Goal: Task Accomplishment & Management: Complete application form

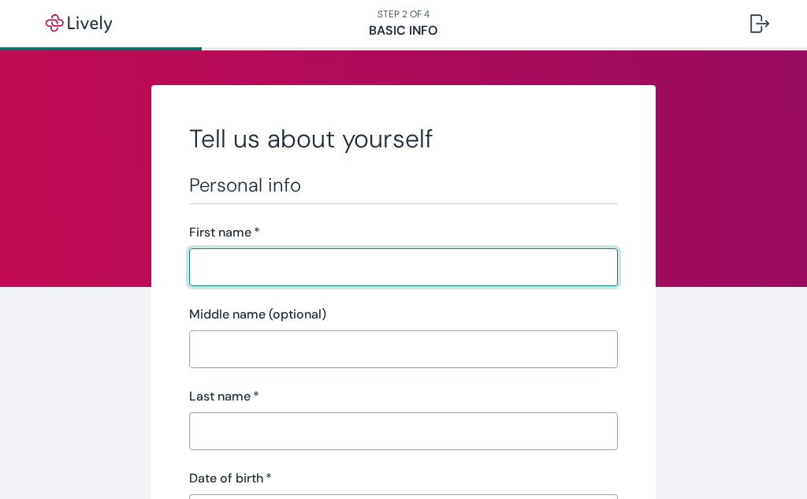
click at [284, 270] on input "First name   *" at bounding box center [403, 268] width 429 height 32
type input "[PERSON_NAME]"
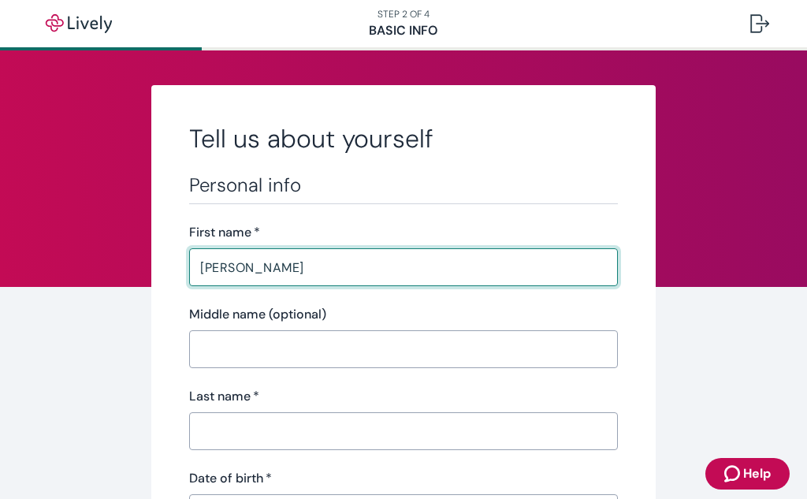
click at [286, 345] on input "Middle name (optional)" at bounding box center [403, 350] width 429 height 32
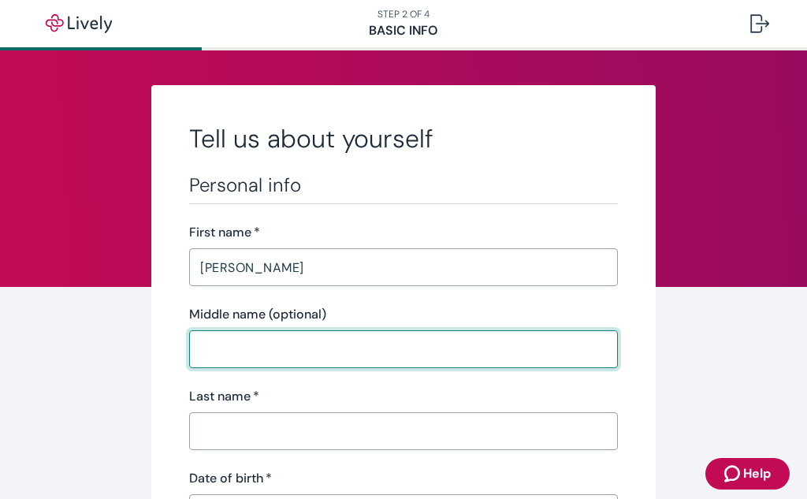
type input "A"
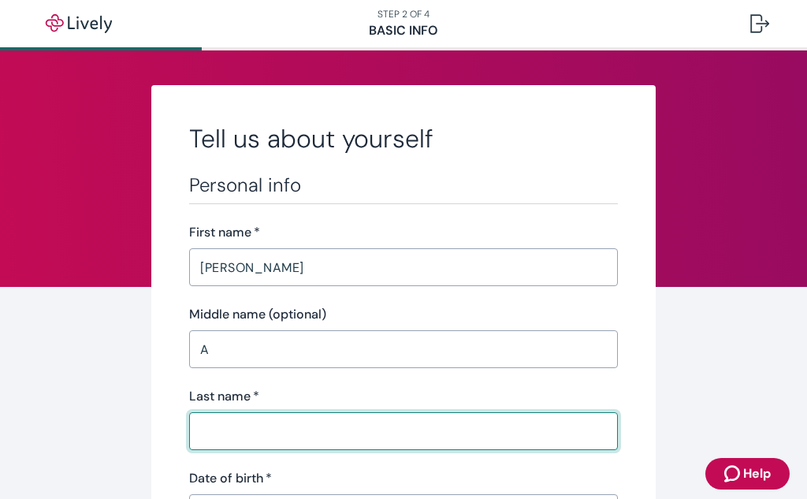
click at [285, 423] on input "Last name   *" at bounding box center [403, 432] width 429 height 32
type input "[PERSON_NAME]"
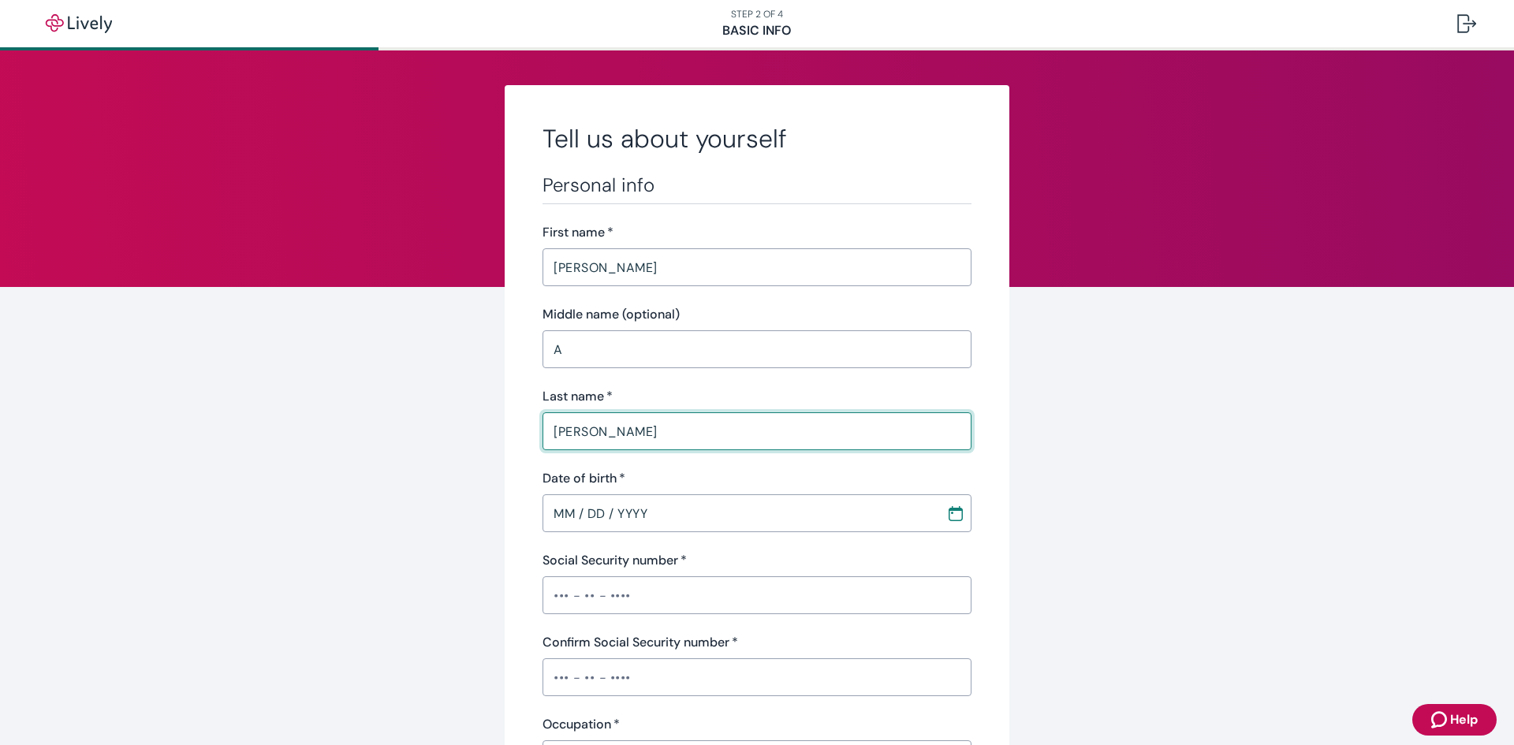
click at [571, 498] on input "MM / DD / YYYY" at bounding box center [738, 514] width 393 height 32
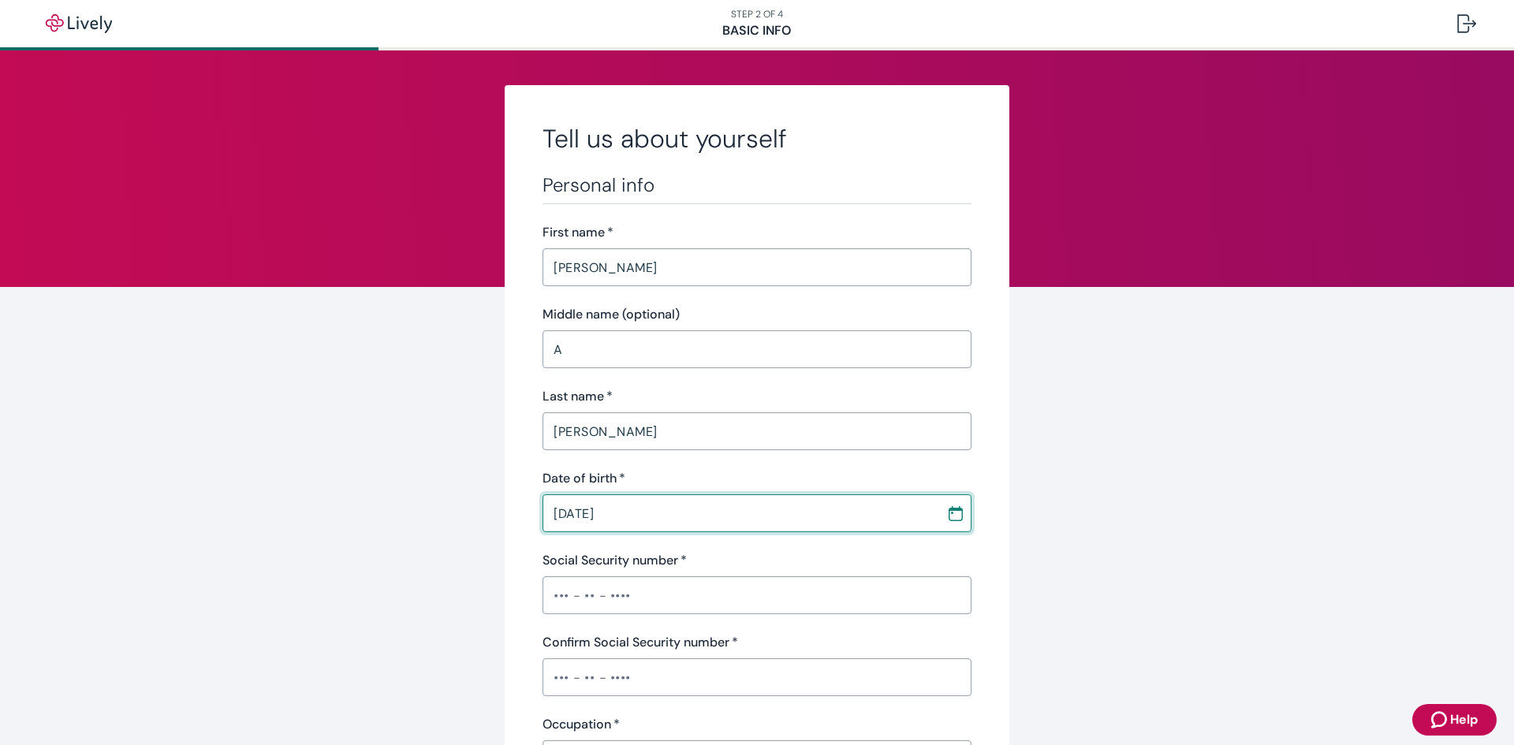
type input "[DATE]"
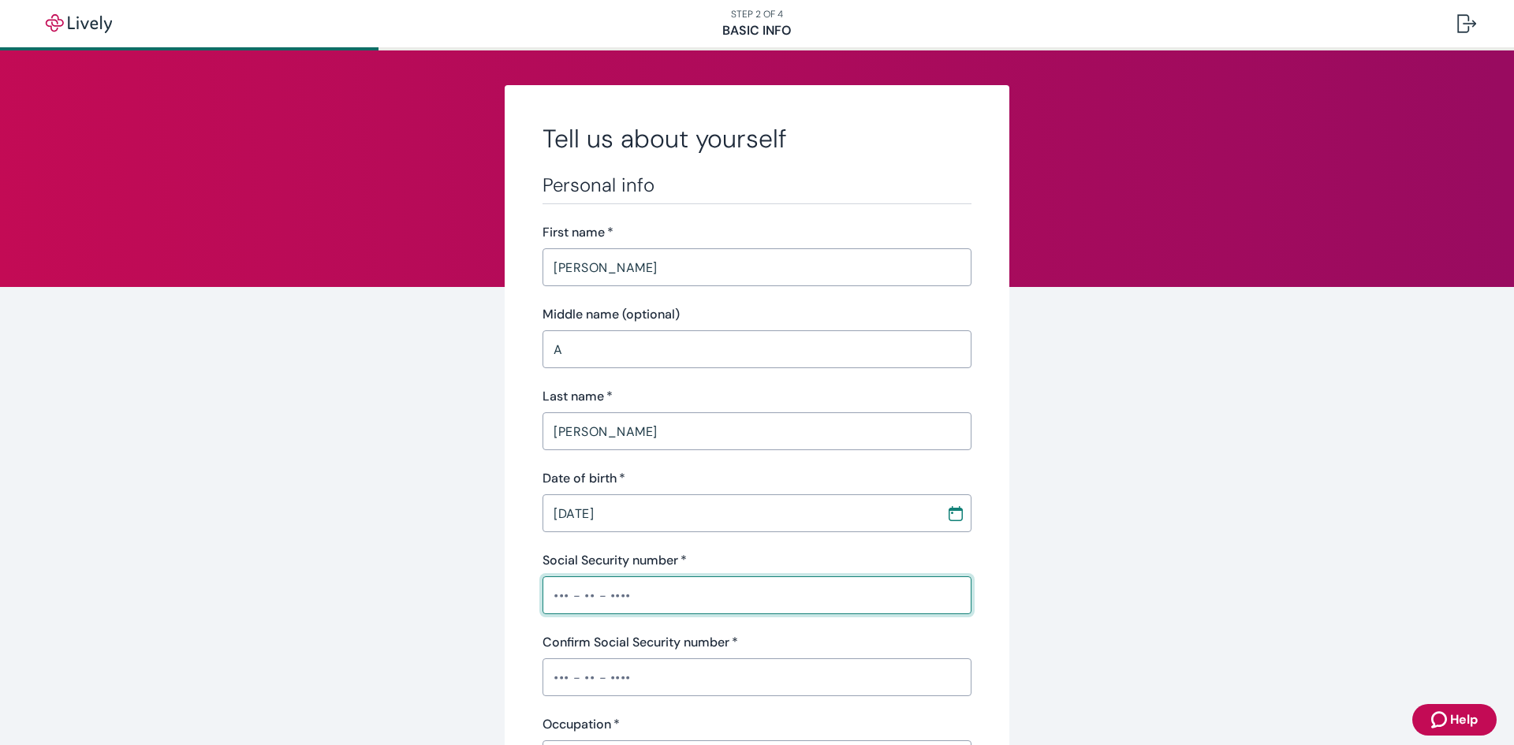
click at [585, 498] on input "Social Security number   *" at bounding box center [756, 596] width 429 height 32
type input "•••-••-8124"
click at [573, 498] on input "Confirm Social Security number   *" at bounding box center [756, 678] width 429 height 32
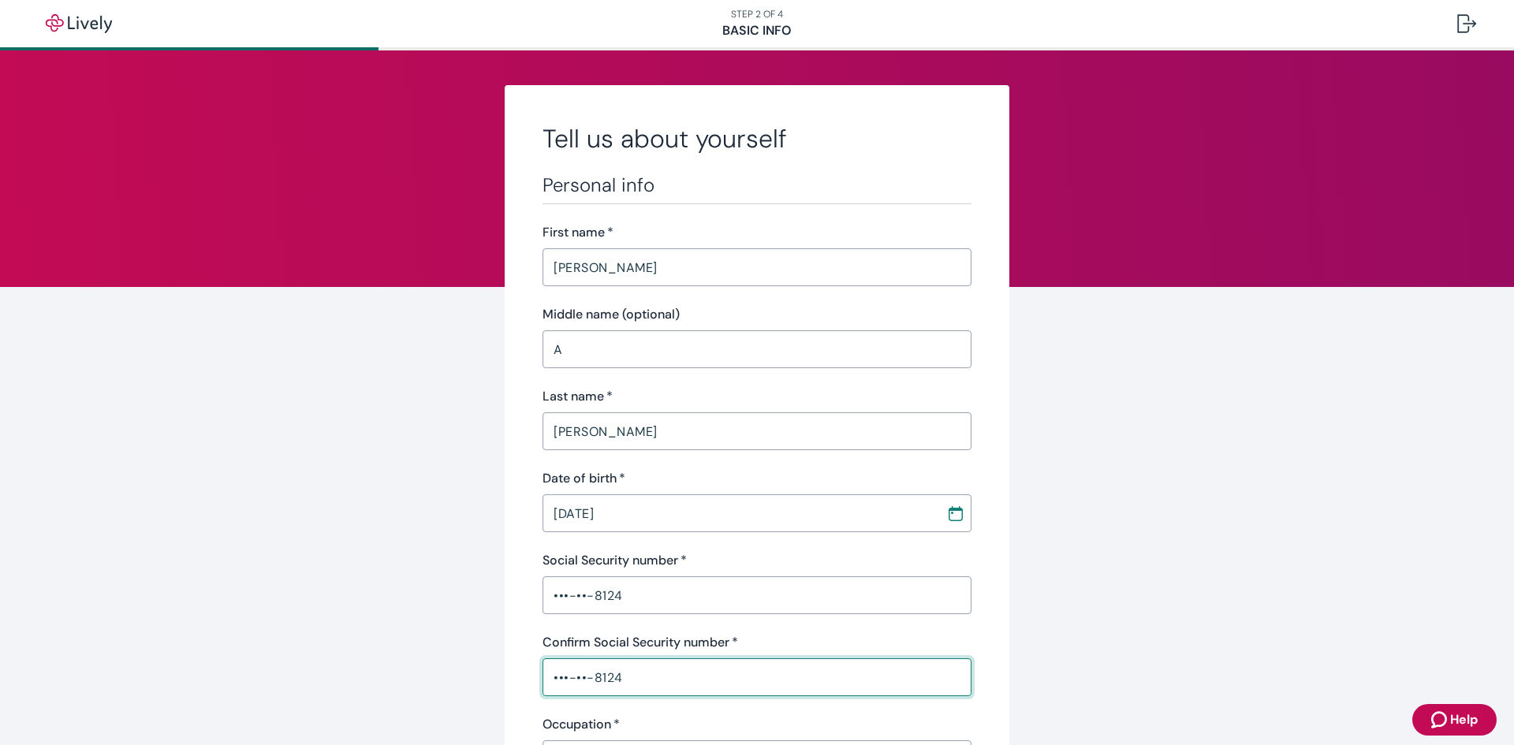
type input "•••-••-8124"
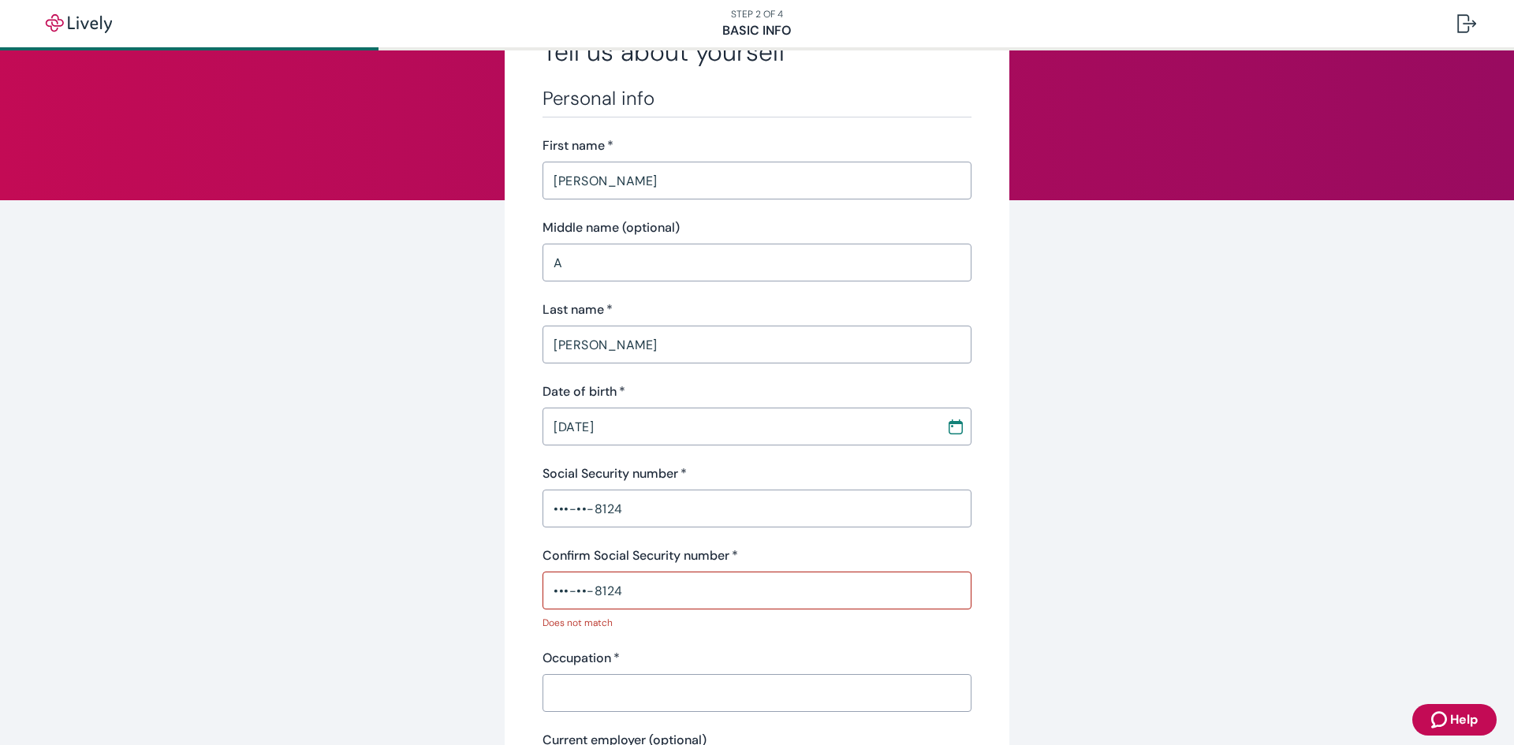
scroll to position [237, 0]
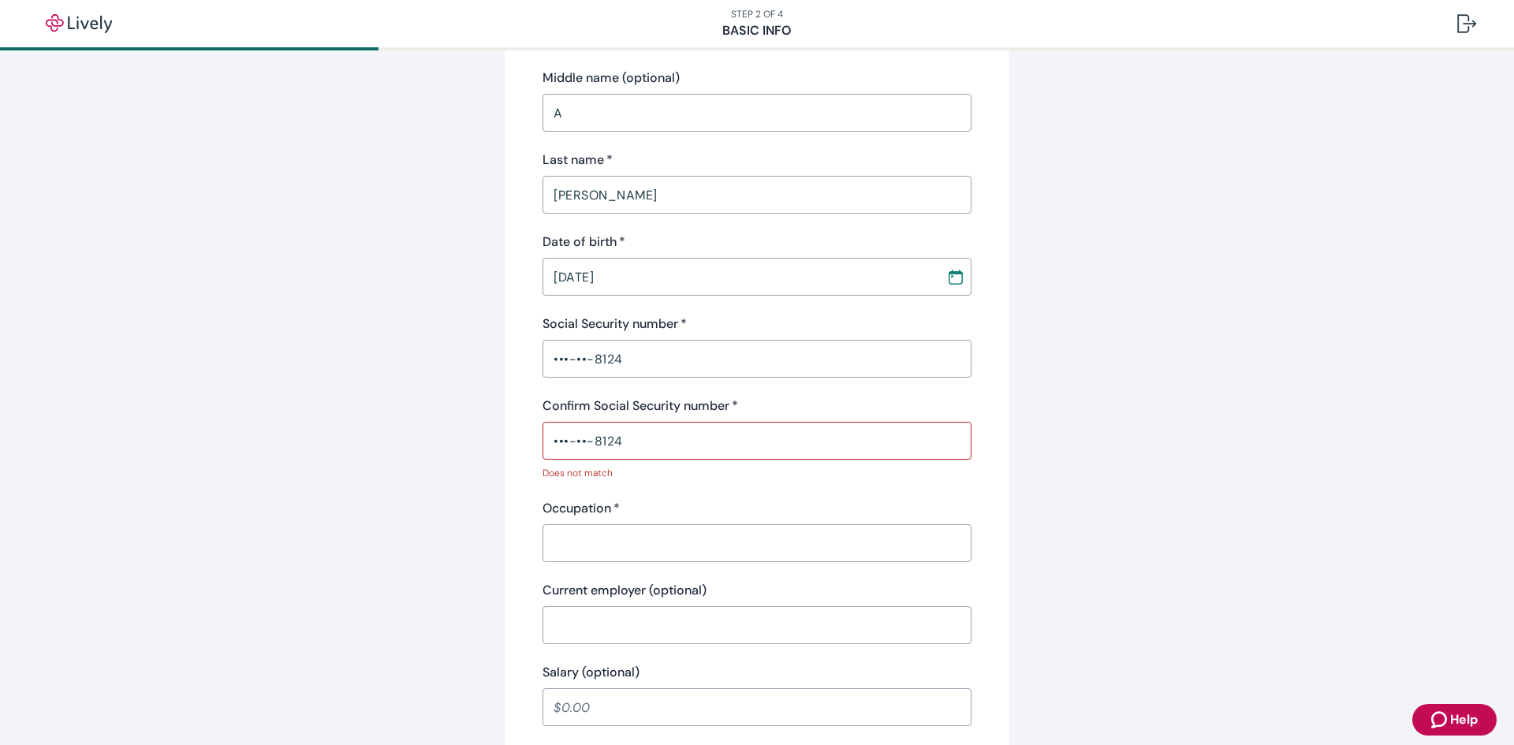
click at [590, 354] on input "•••-••-8124" at bounding box center [756, 359] width 429 height 32
drag, startPoint x: 629, startPoint y: 360, endPoint x: 528, endPoint y: 357, distance: 101.0
click at [528, 357] on div "Tell us about yourself Personal info First name   * [PERSON_NAME] ​ Middle name…" at bounding box center [757, 595] width 505 height 1492
click at [509, 386] on div "Tell us about yourself Personal info First name   * [PERSON_NAME] ​ Middle name…" at bounding box center [757, 595] width 505 height 1492
click at [570, 447] on input "•••-••-8124" at bounding box center [756, 441] width 429 height 32
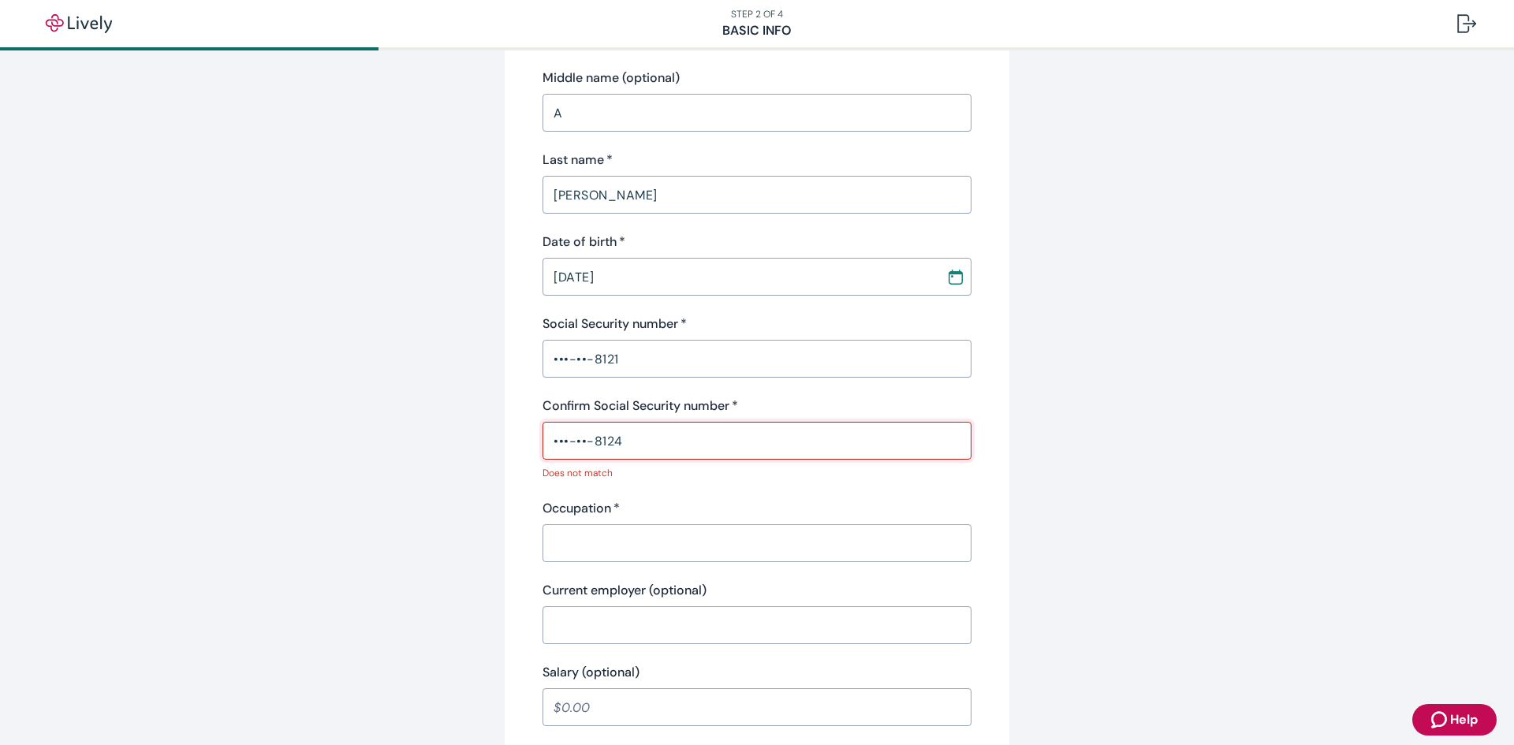
drag, startPoint x: 680, startPoint y: 436, endPoint x: 501, endPoint y: 442, distance: 179.9
click at [505, 442] on div "Tell us about yourself Personal info First name   * [PERSON_NAME] ​ Middle name…" at bounding box center [757, 595] width 505 height 1492
click at [617, 366] on input "•••-••-8121" at bounding box center [756, 359] width 429 height 32
type input "•••-••-8124"
click at [632, 445] on input "•••-••-8124" at bounding box center [756, 441] width 429 height 32
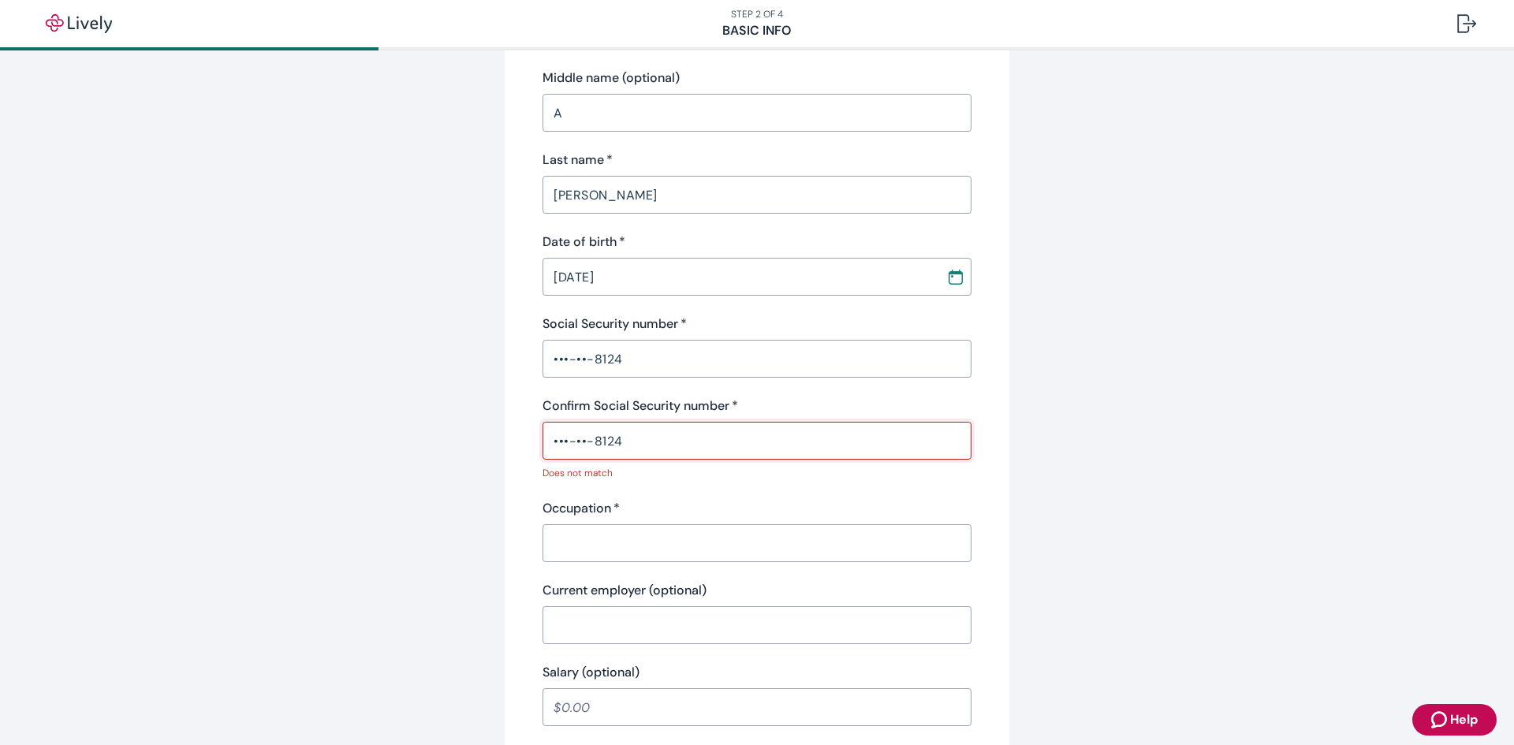
drag, startPoint x: 632, startPoint y: 445, endPoint x: 501, endPoint y: 433, distance: 132.3
click at [505, 433] on div "Tell us about yourself Personal info First name   * [PERSON_NAME] ​ Middle name…" at bounding box center [757, 595] width 505 height 1492
type input "•••-••-8121"
click at [625, 495] on div "Personal info First name   * [PERSON_NAME] ​ Middle name (optional) A ​ Last na…" at bounding box center [756, 331] width 429 height 789
click at [632, 355] on input "•••-••-8124" at bounding box center [756, 359] width 429 height 32
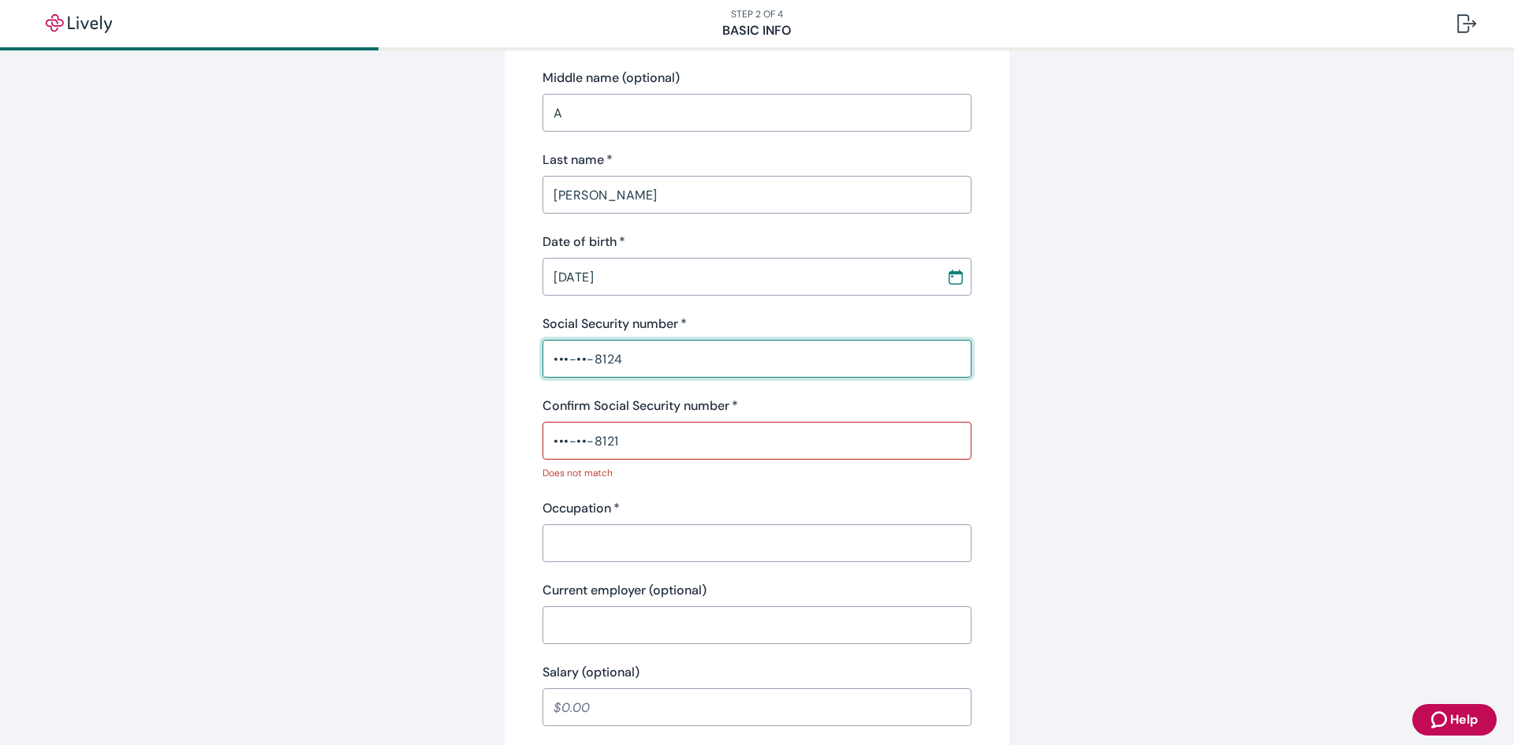
drag, startPoint x: 637, startPoint y: 359, endPoint x: 433, endPoint y: 360, distance: 204.2
click at [433, 360] on div "Tell us about yourself Personal info First name   * [PERSON_NAME] ​ Middle name…" at bounding box center [756, 595] width 757 height 1492
type input "•••-••-8121"
click at [650, 453] on input "•••-••-8121" at bounding box center [756, 441] width 429 height 32
drag, startPoint x: 653, startPoint y: 443, endPoint x: 449, endPoint y: 457, distance: 203.9
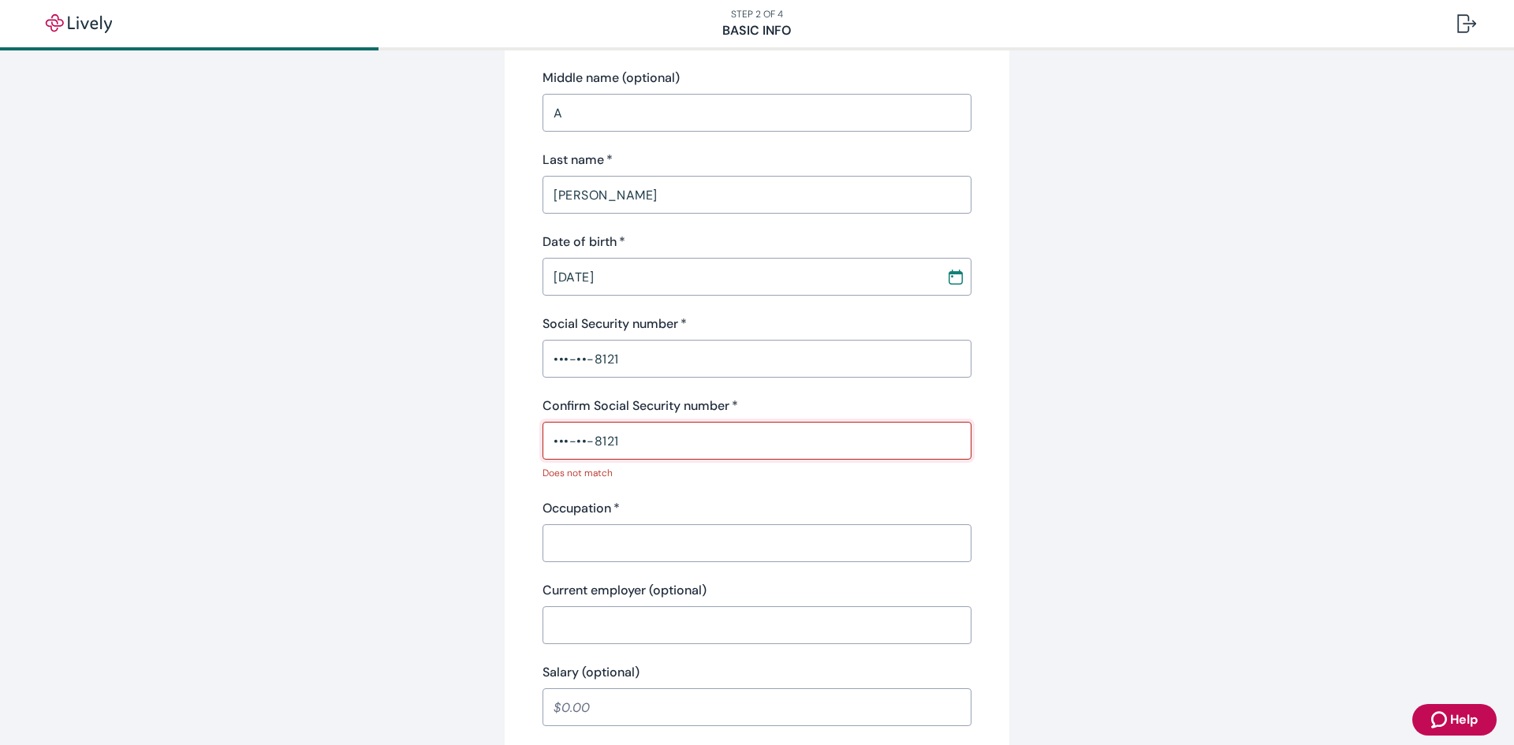
click at [449, 457] on div "Tell us about yourself Personal info First name   * [PERSON_NAME] ​ Middle name…" at bounding box center [756, 595] width 757 height 1492
type input "•••-••-8121"
click at [606, 490] on div "Personal info First name   * [PERSON_NAME] ​ Middle name (optional) A ​ Last na…" at bounding box center [756, 331] width 429 height 789
click at [607, 498] on input "Occupation   *" at bounding box center [756, 543] width 429 height 32
type input "Trader"
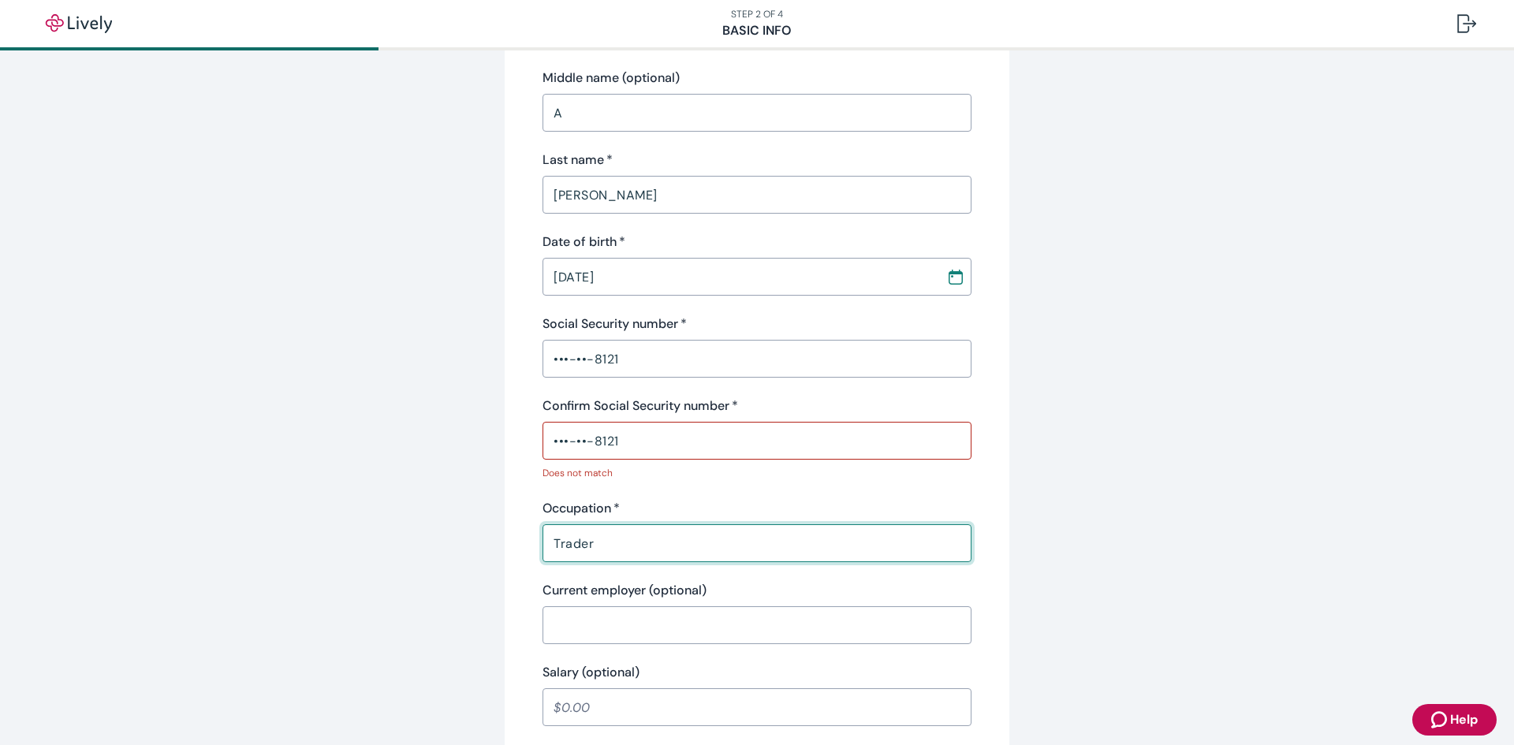
click at [602, 498] on input "Current employer (optional)" at bounding box center [756, 625] width 429 height 32
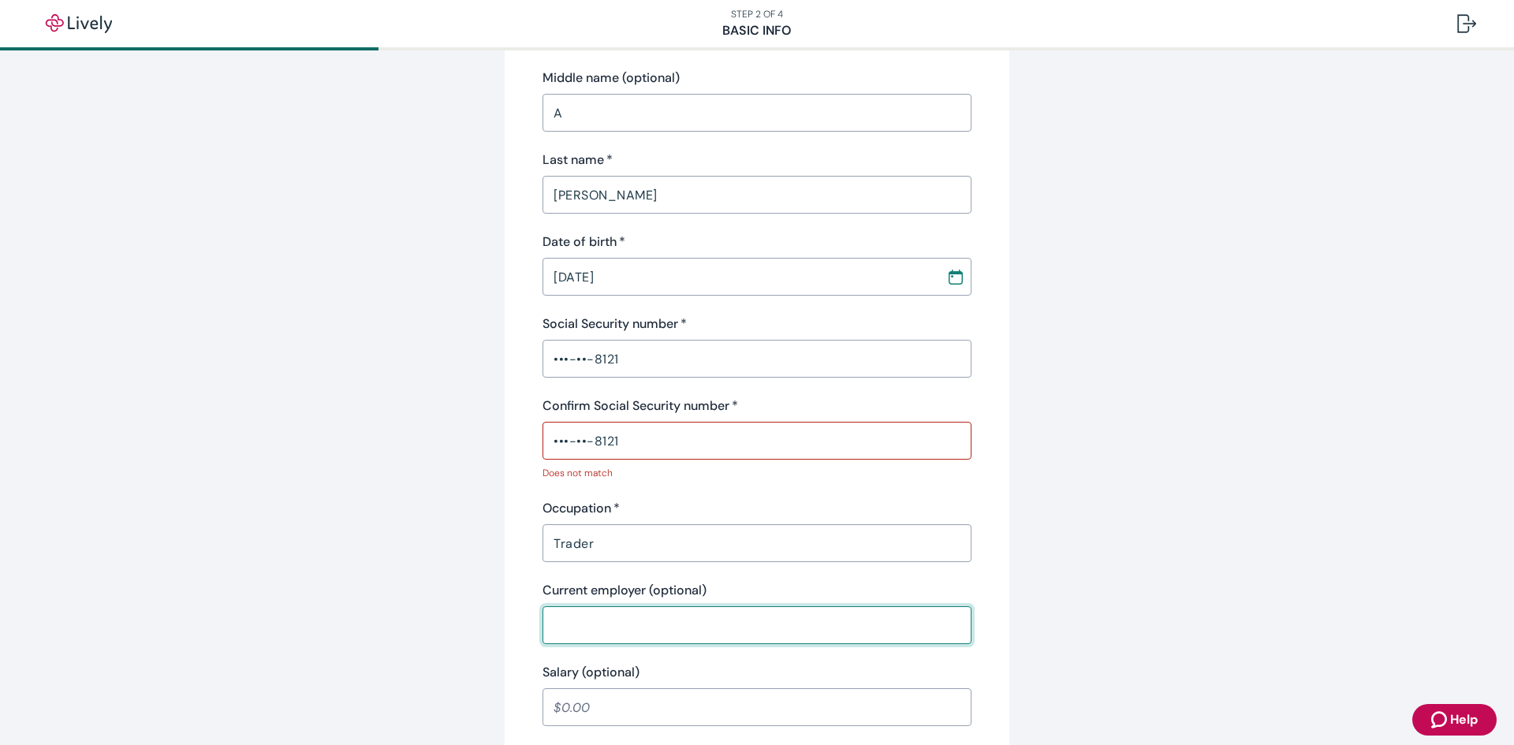
type input "Intrametco"
click at [617, 498] on input "Salary (optional)" at bounding box center [756, 707] width 429 height 32
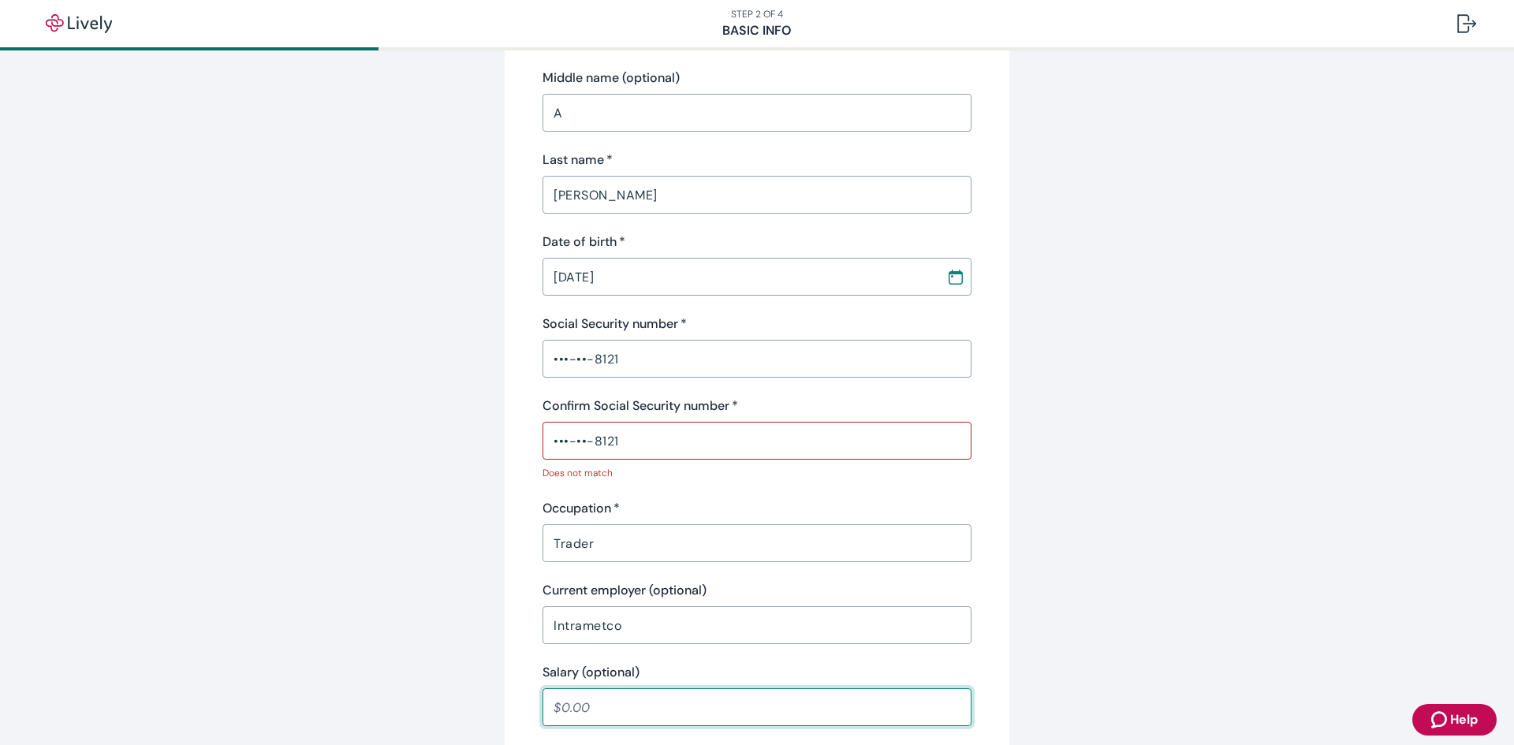
type input "75,000.00"
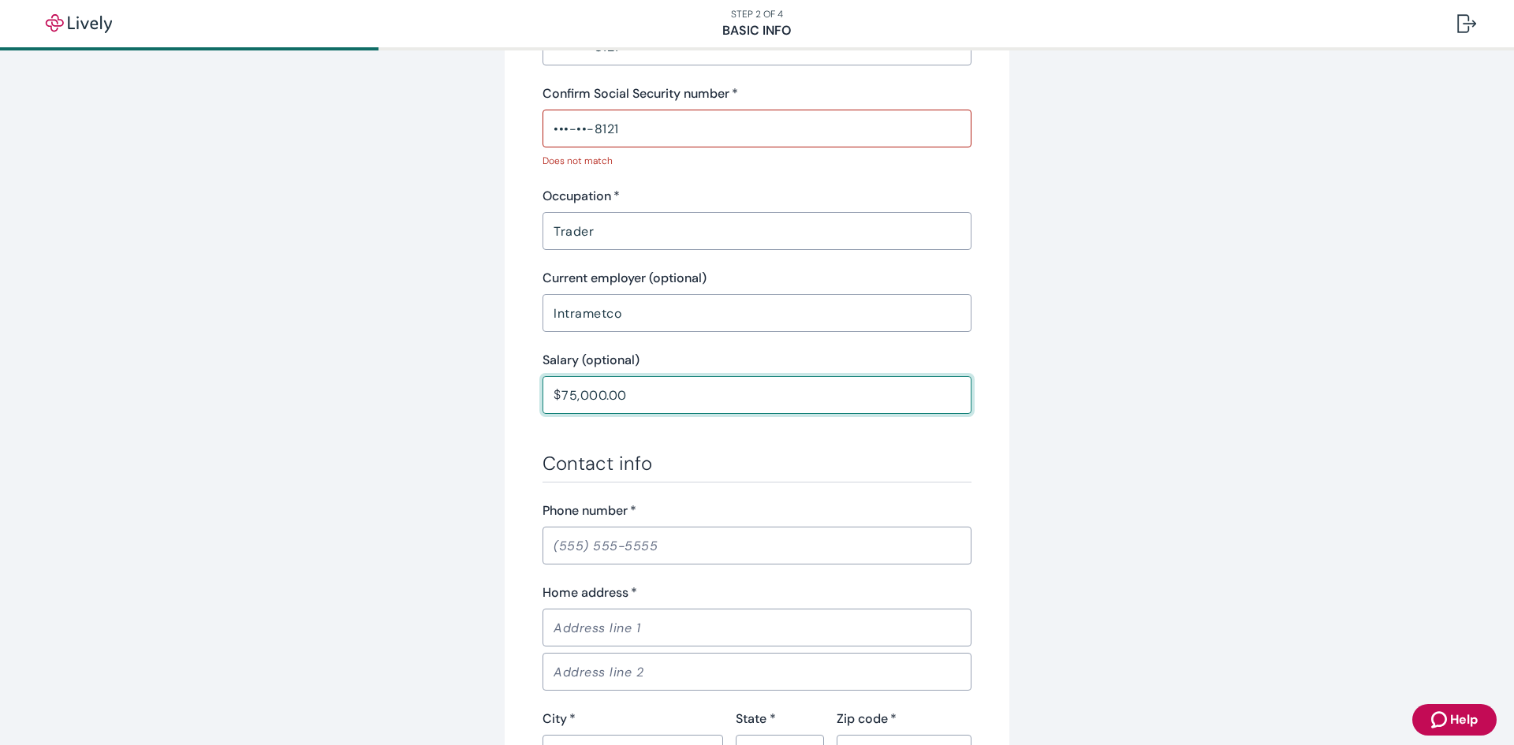
scroll to position [631, 0]
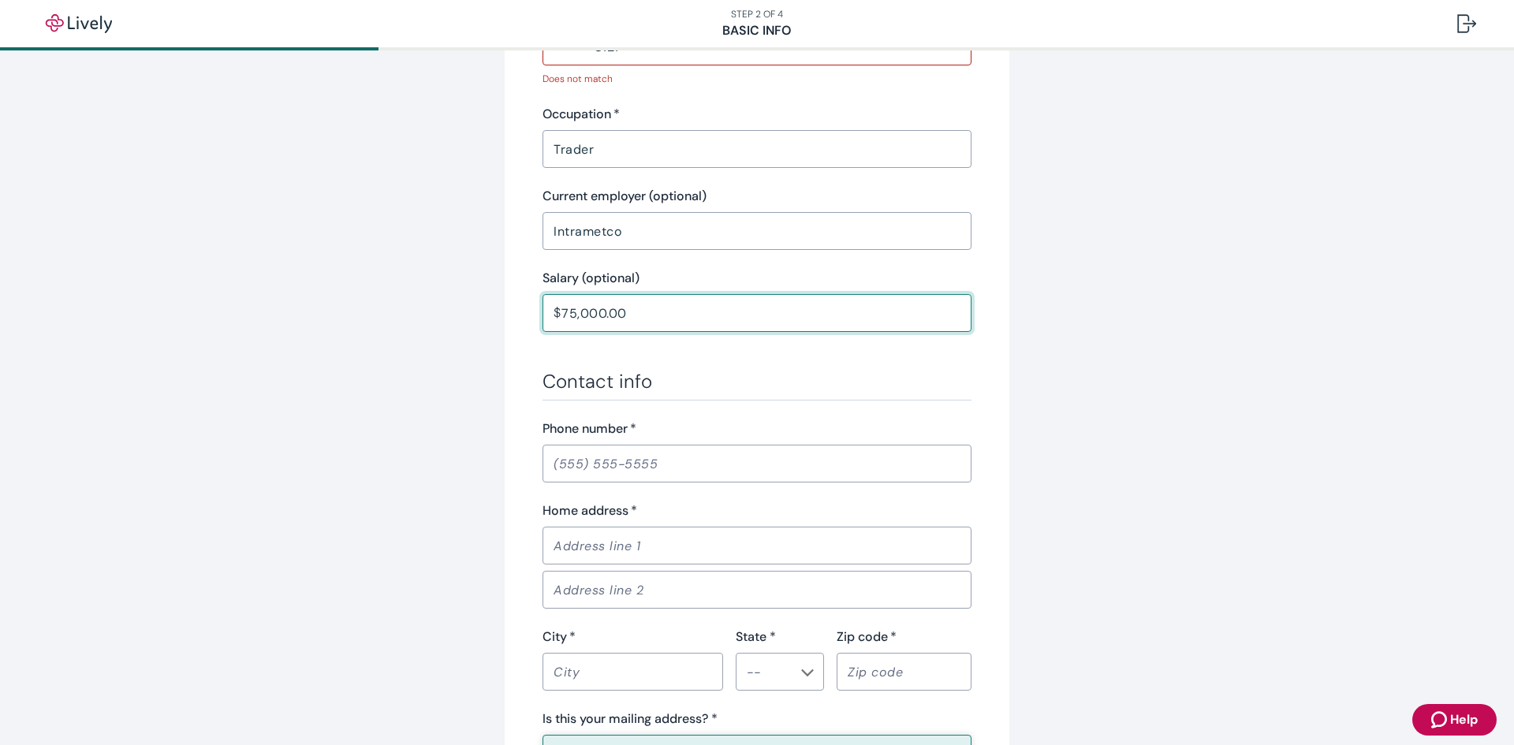
click at [612, 468] on input "Phone number   *" at bounding box center [756, 464] width 429 height 32
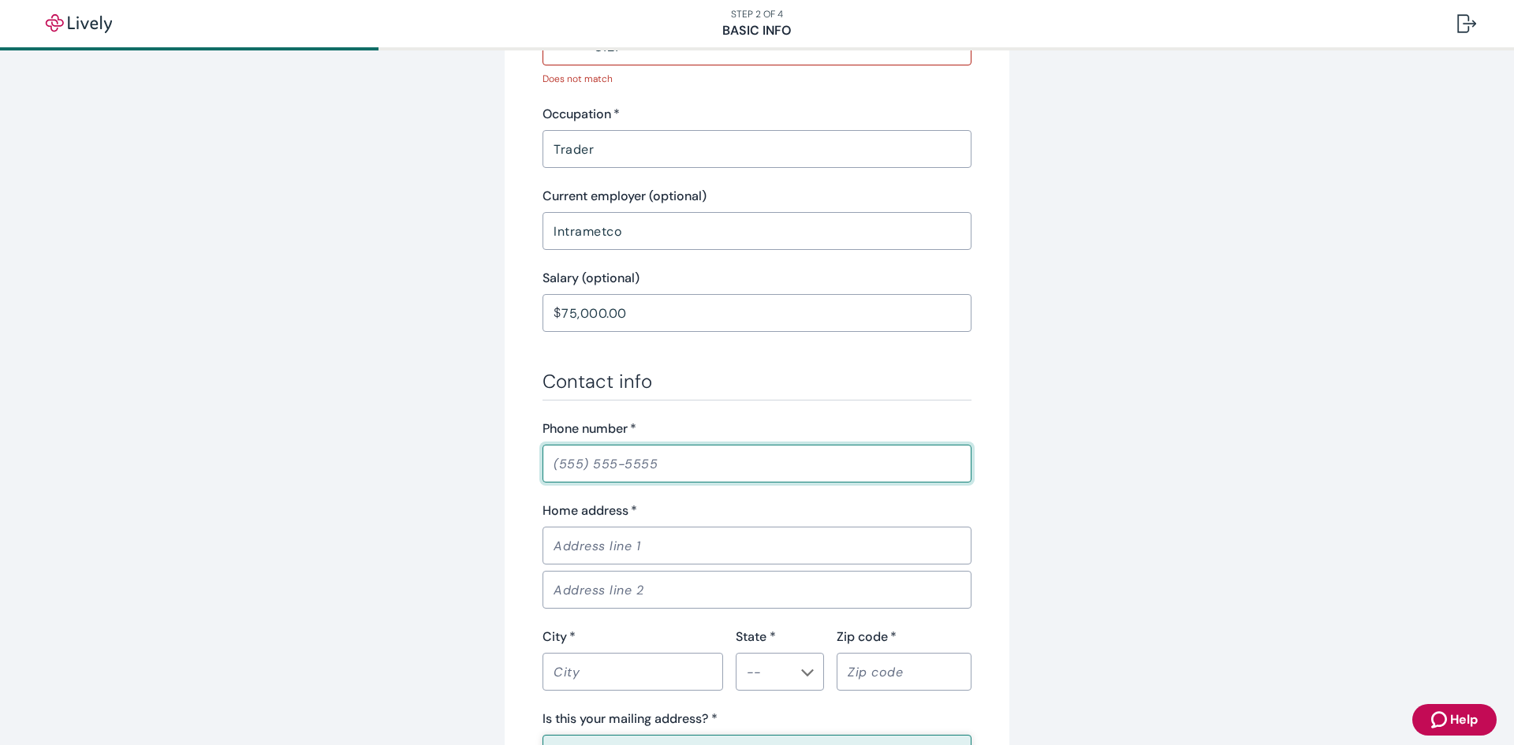
type input "[PHONE_NUMBER]"
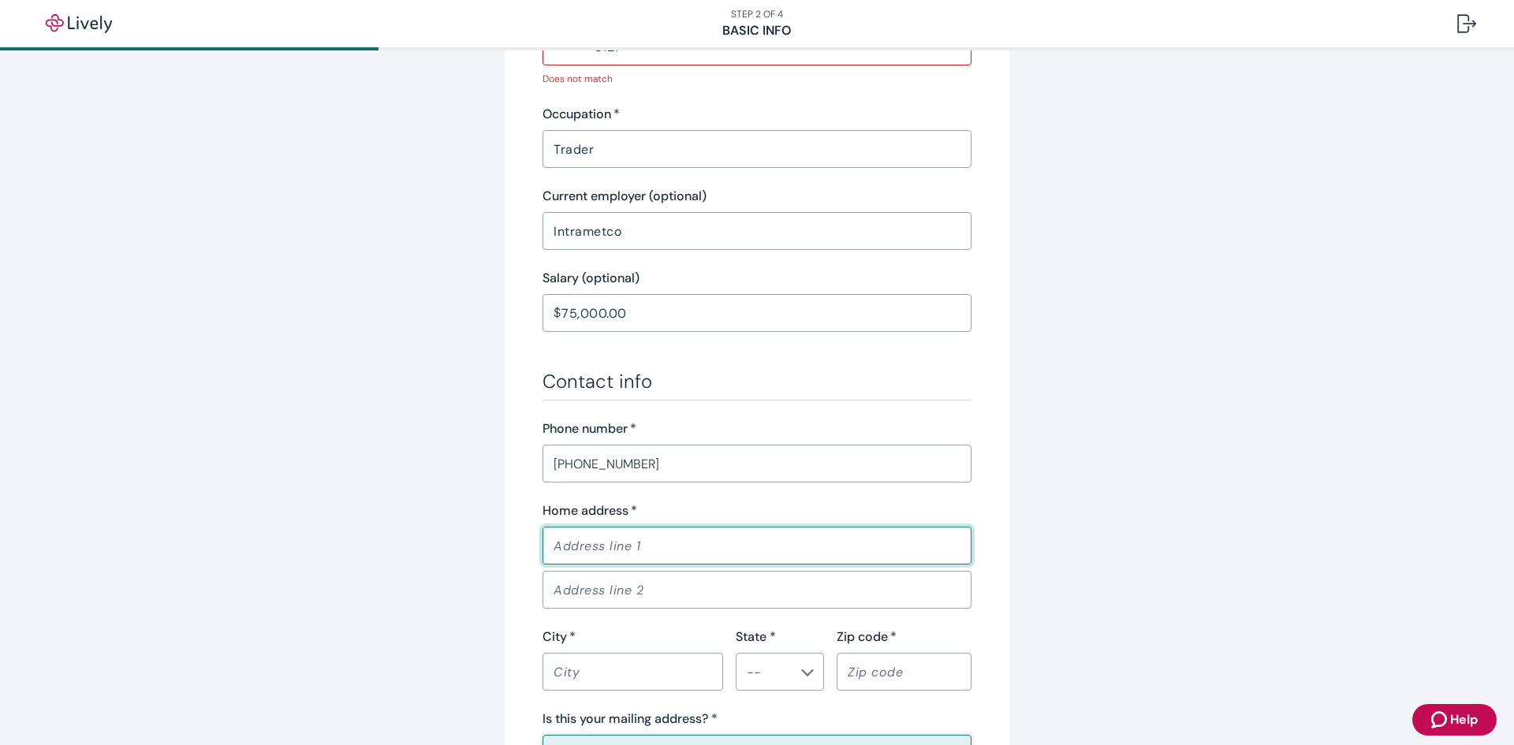
click at [609, 498] on input "Home address   *" at bounding box center [756, 546] width 429 height 32
type input "[STREET_ADDRESS]"
click at [599, 498] on input "City   *" at bounding box center [632, 672] width 181 height 32
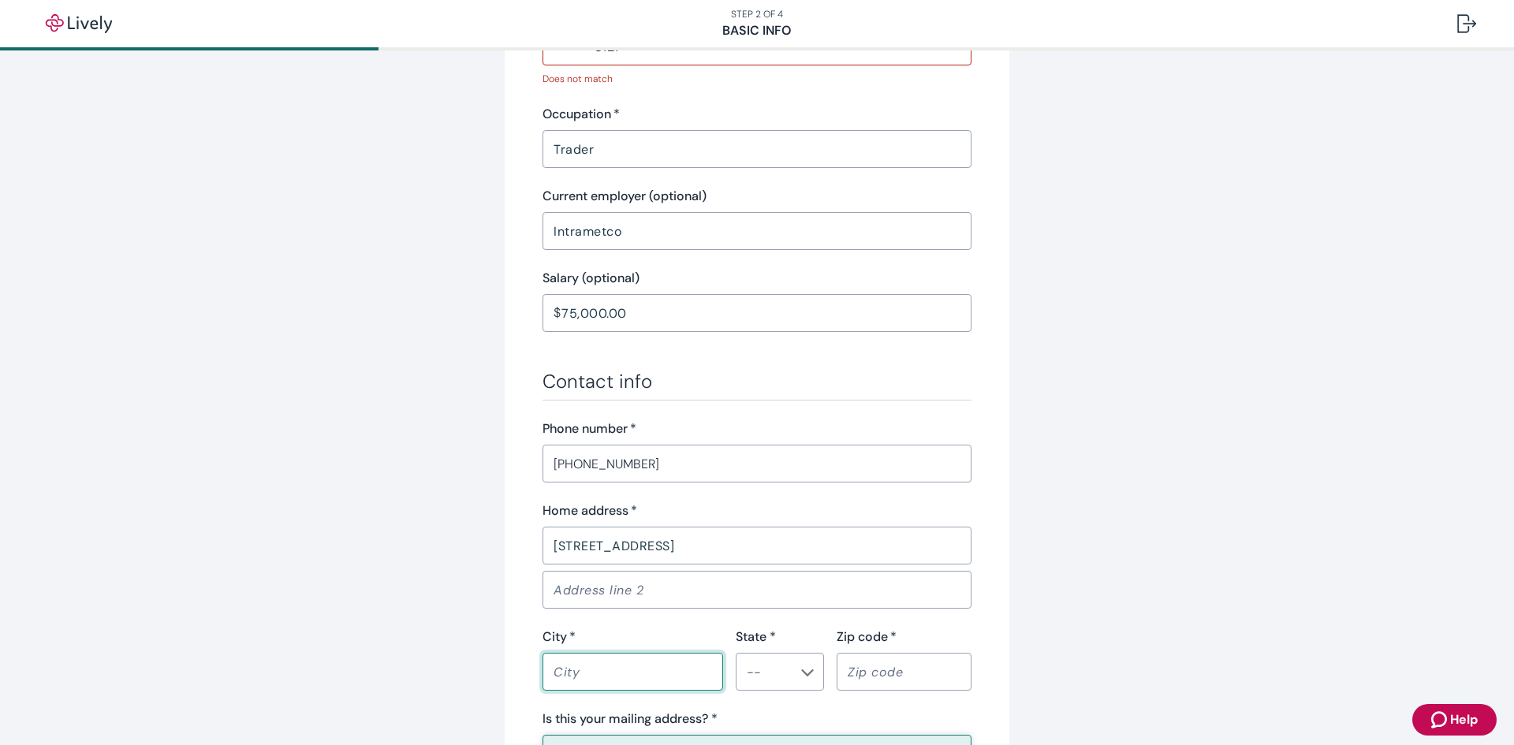
type input "[GEOGRAPHIC_DATA]"
click at [785, 498] on div "​" at bounding box center [780, 672] width 88 height 38
click at [759, 498] on li "IN" at bounding box center [774, 621] width 88 height 28
type input "IN"
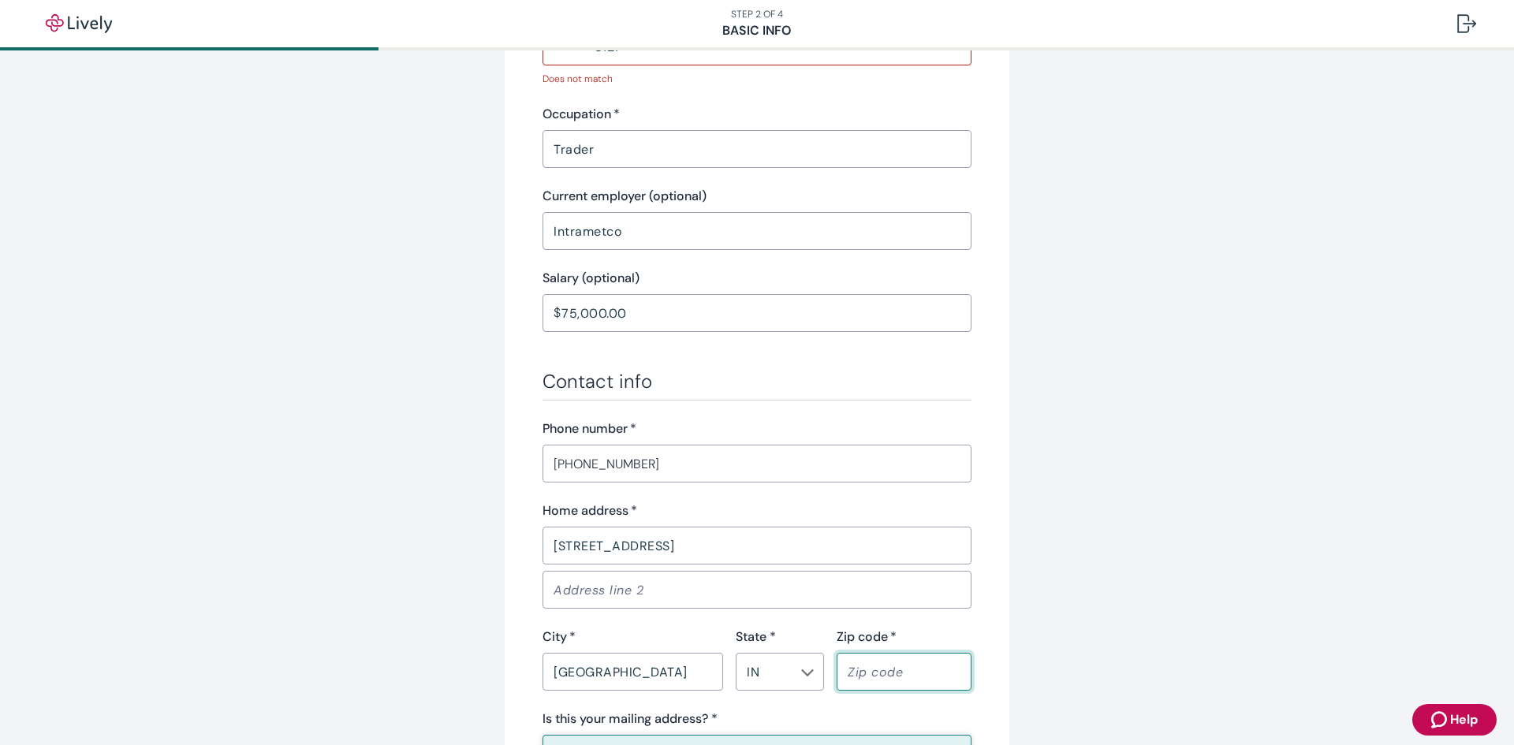
click at [807, 498] on input "Zip code   *" at bounding box center [904, 672] width 135 height 32
type input "46060"
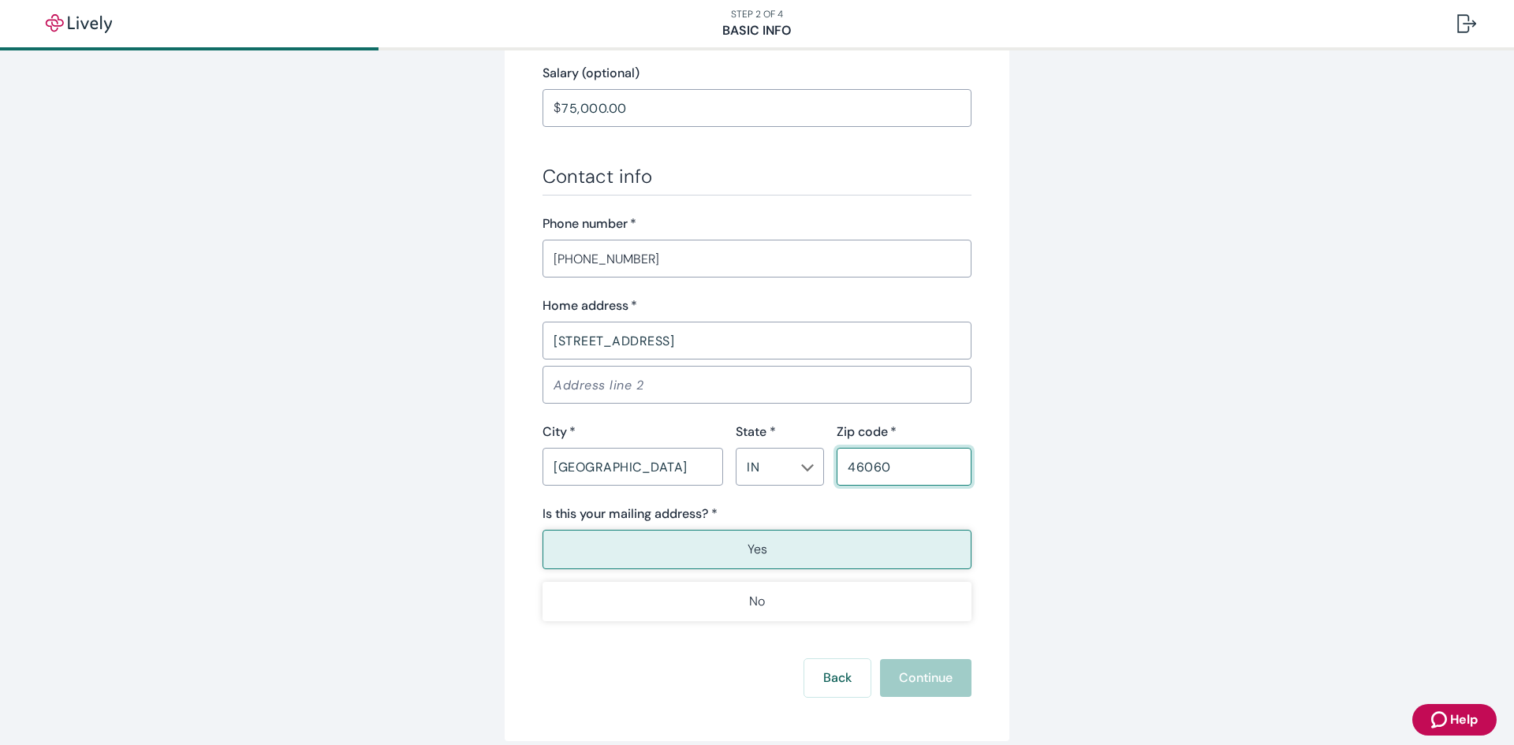
scroll to position [867, 0]
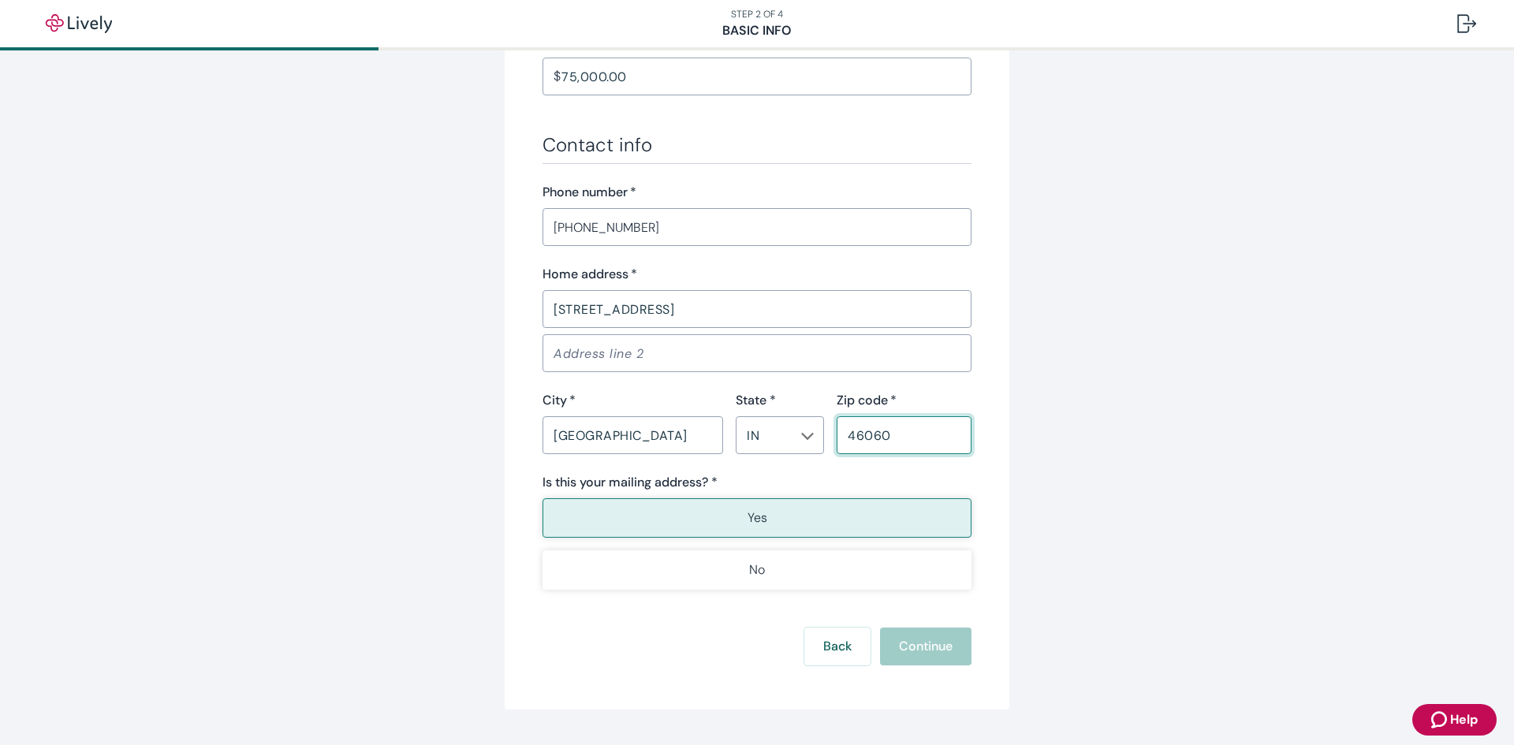
click at [787, 498] on button "Yes" at bounding box center [756, 517] width 429 height 39
click at [807, 498] on div "Back Continue" at bounding box center [756, 647] width 429 height 38
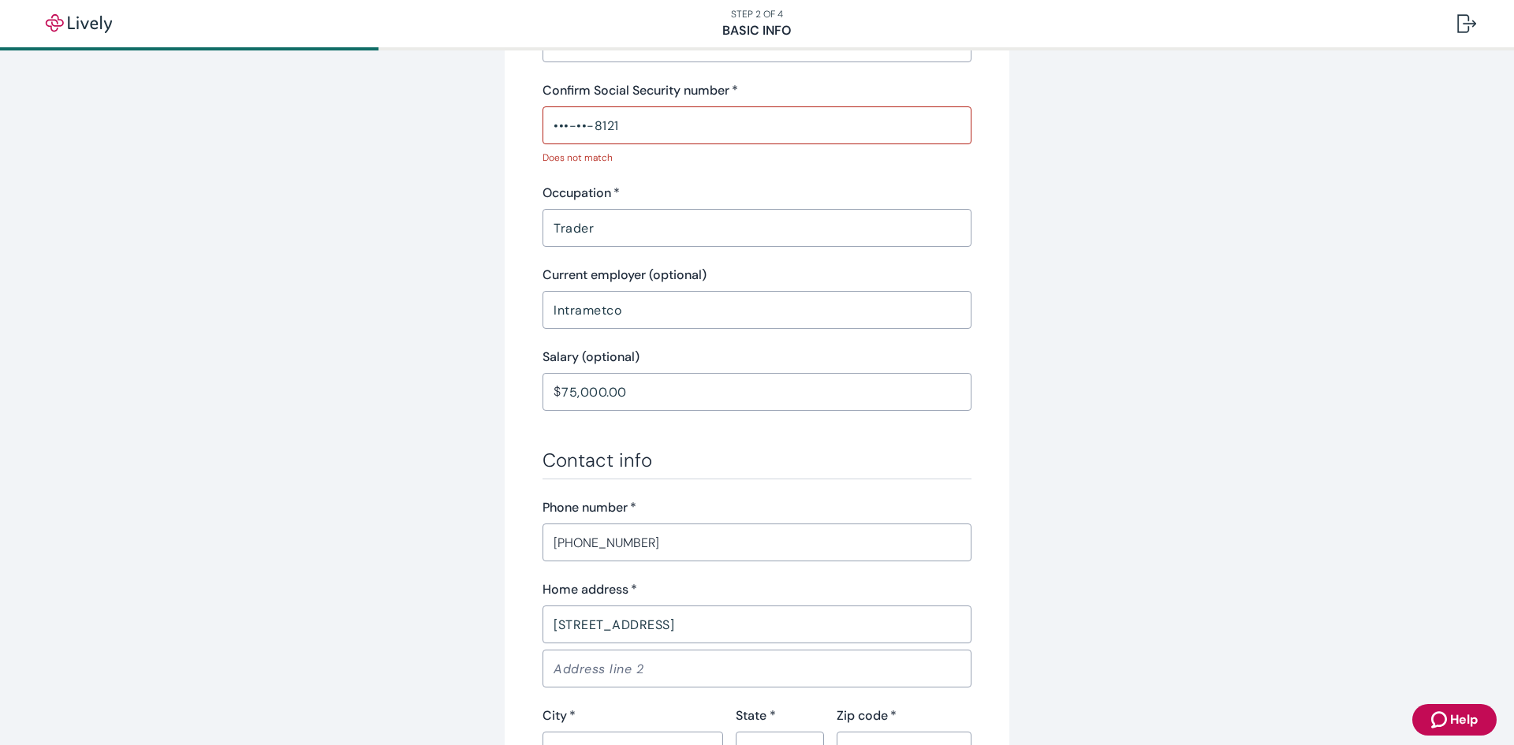
scroll to position [237, 0]
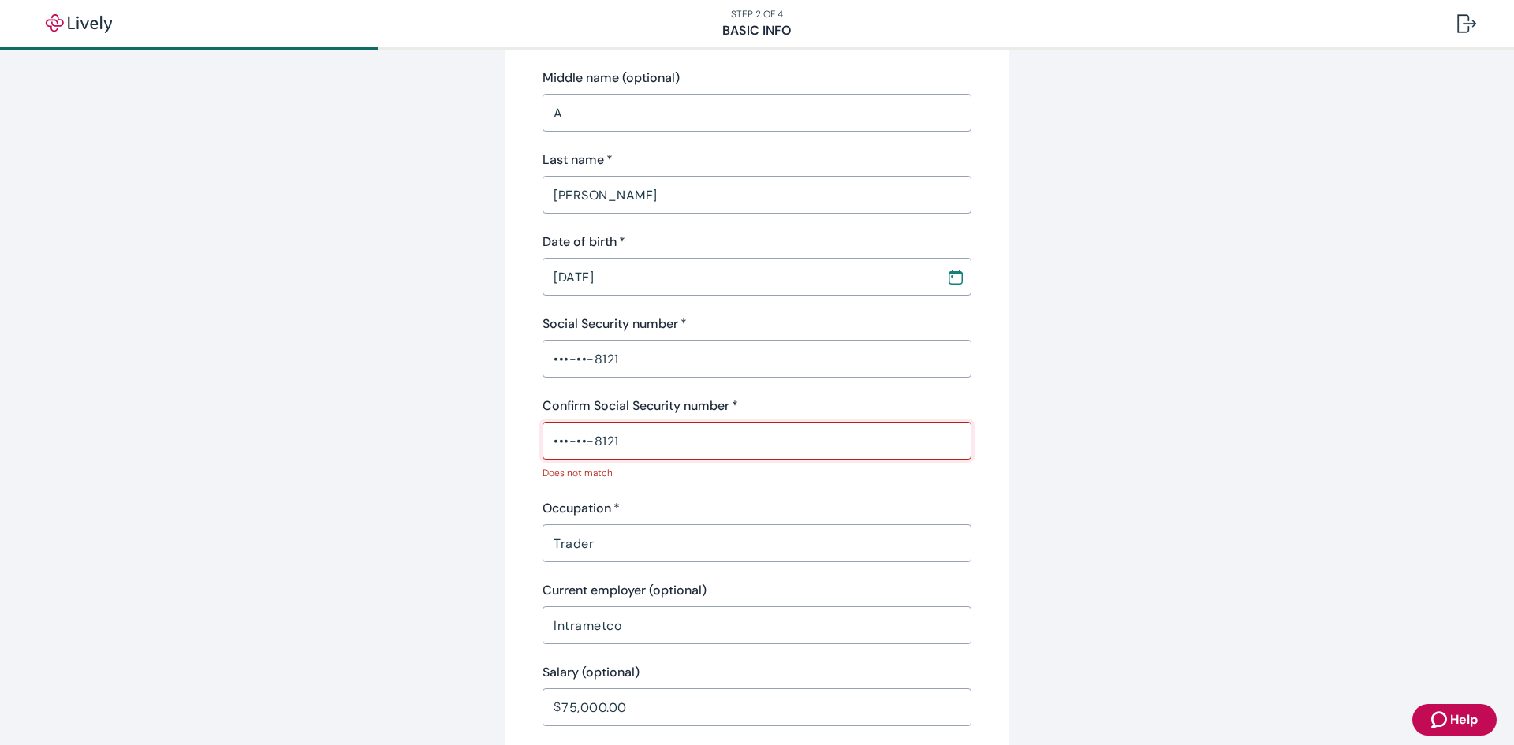
drag, startPoint x: 632, startPoint y: 444, endPoint x: 317, endPoint y: 431, distance: 314.9
click at [317, 431] on div "Tell us about yourself Personal info First name   * [PERSON_NAME] ​ Middle name…" at bounding box center [757, 615] width 1514 height 1602
click at [631, 438] on input "•••-••-812" at bounding box center [756, 441] width 429 height 32
drag, startPoint x: 632, startPoint y: 441, endPoint x: 492, endPoint y: 443, distance: 140.4
click at [492, 443] on div "Tell us about yourself Personal info First name   * [PERSON_NAME] ​ Middle name…" at bounding box center [756, 595] width 757 height 1492
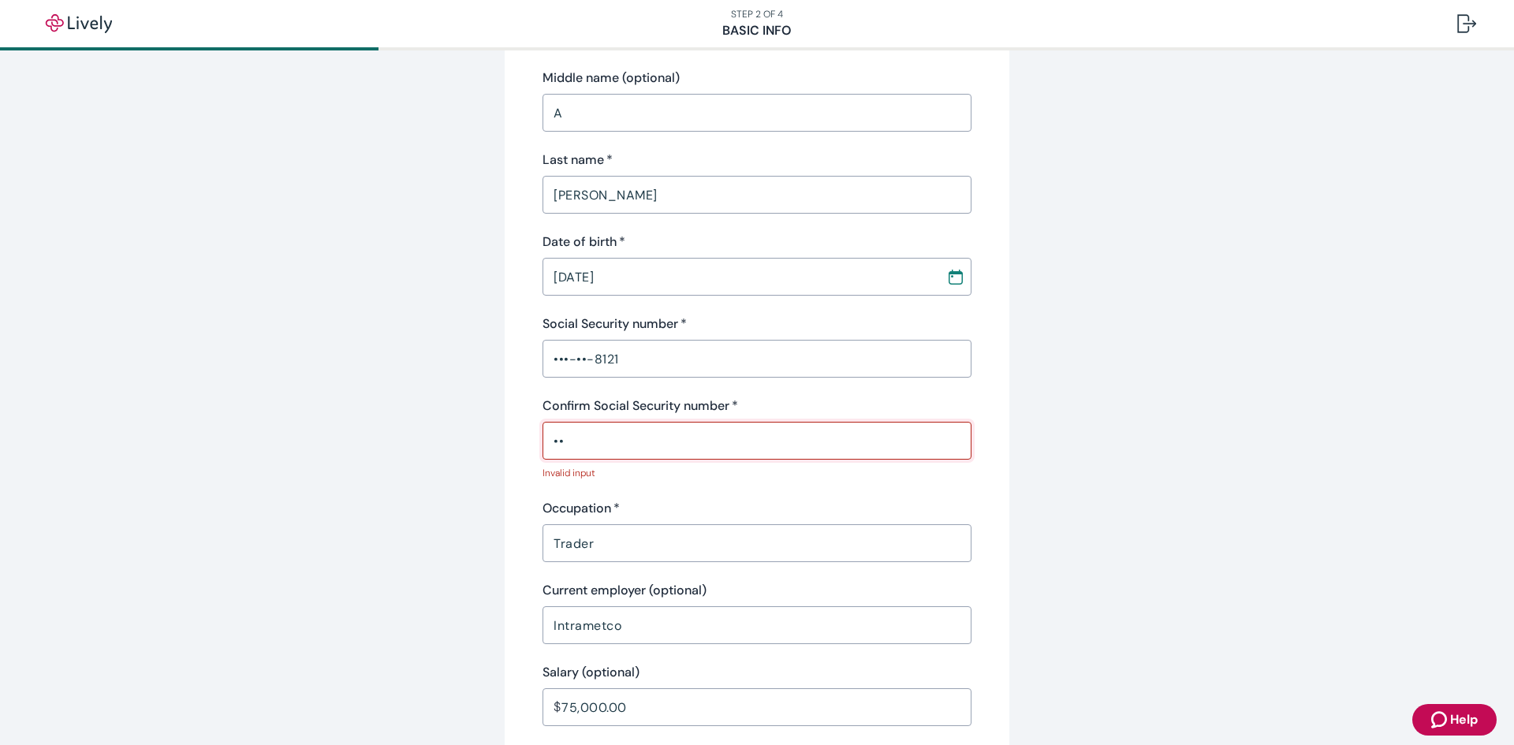
type input "•"
click at [621, 360] on input "•••-••-8121" at bounding box center [756, 359] width 429 height 32
drag, startPoint x: 634, startPoint y: 358, endPoint x: 495, endPoint y: 360, distance: 138.8
click at [495, 360] on div "Tell us about yourself Personal info First name   * [PERSON_NAME] ​ Middle name…" at bounding box center [756, 595] width 757 height 1492
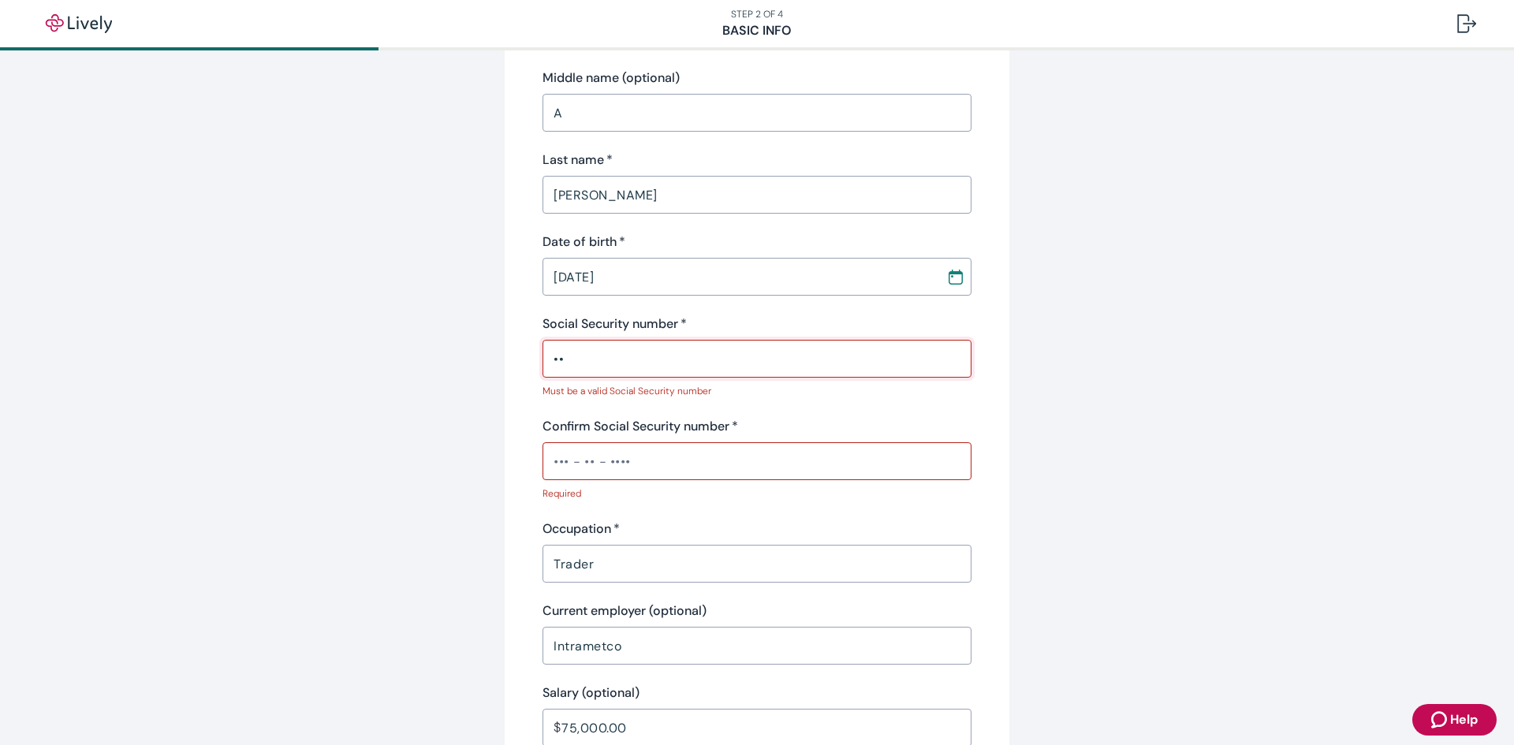
type input "•"
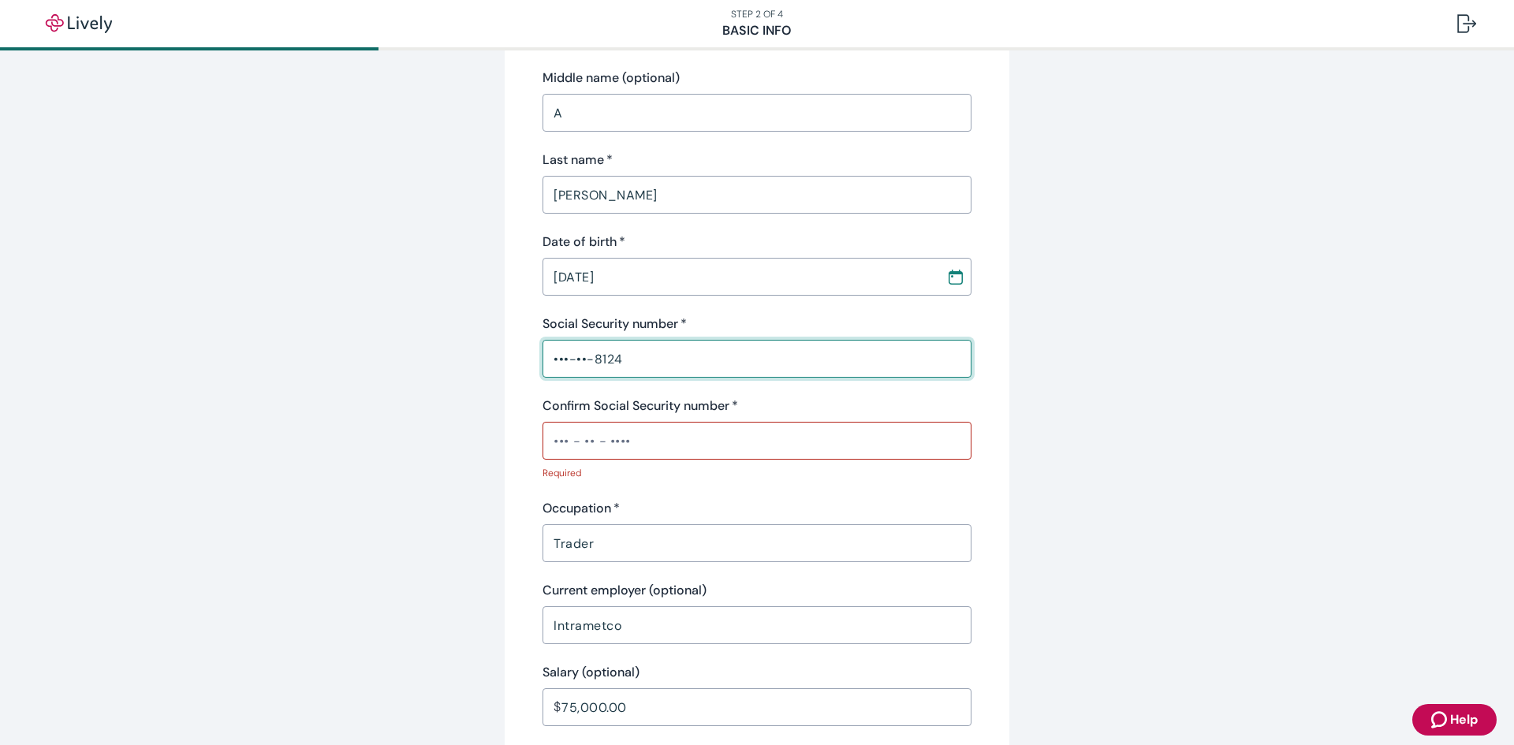
type input "•••-••-8124"
click at [615, 444] on input "Confirm Social Security number   *" at bounding box center [756, 441] width 429 height 32
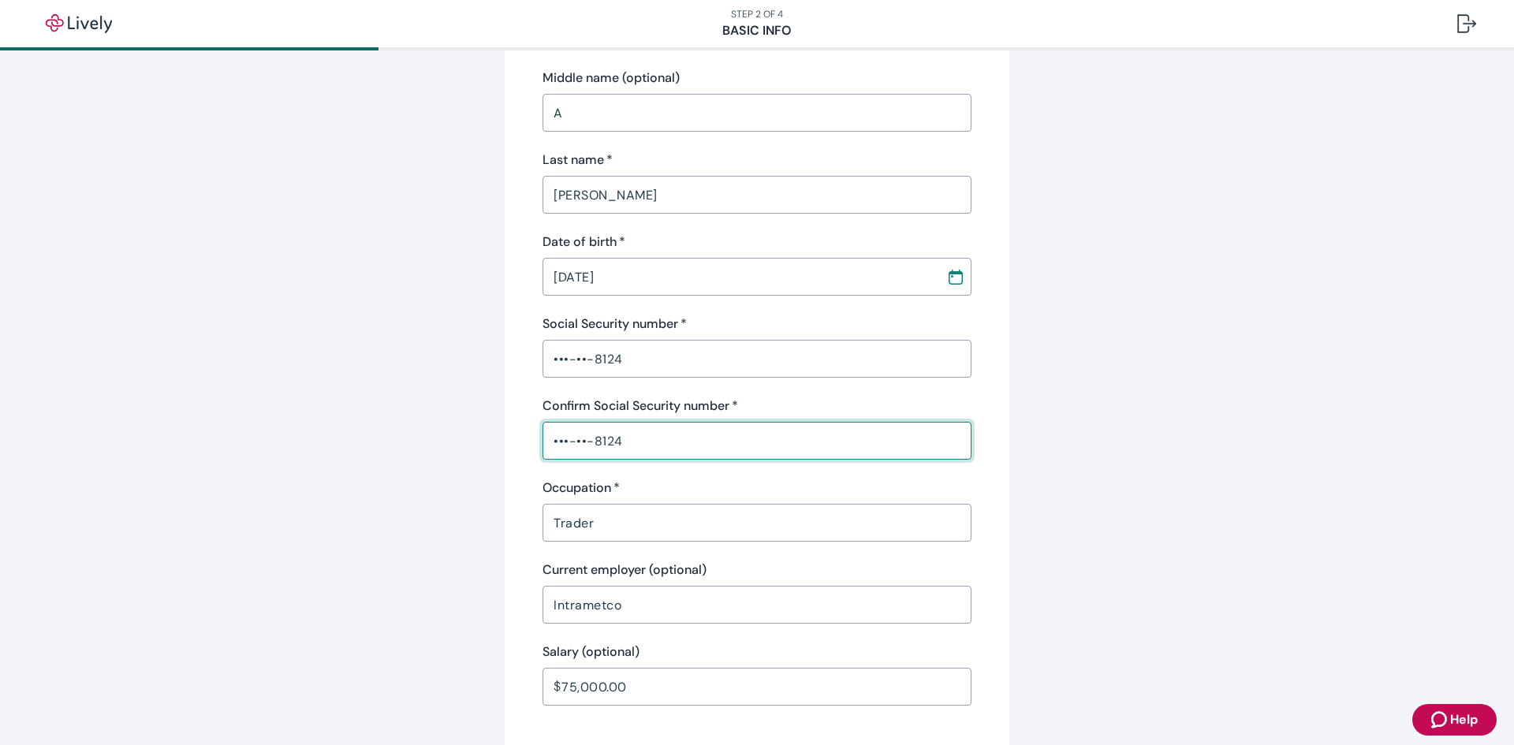
type input "•••-••-8124"
click at [633, 486] on div "Occupation   *" at bounding box center [756, 488] width 429 height 19
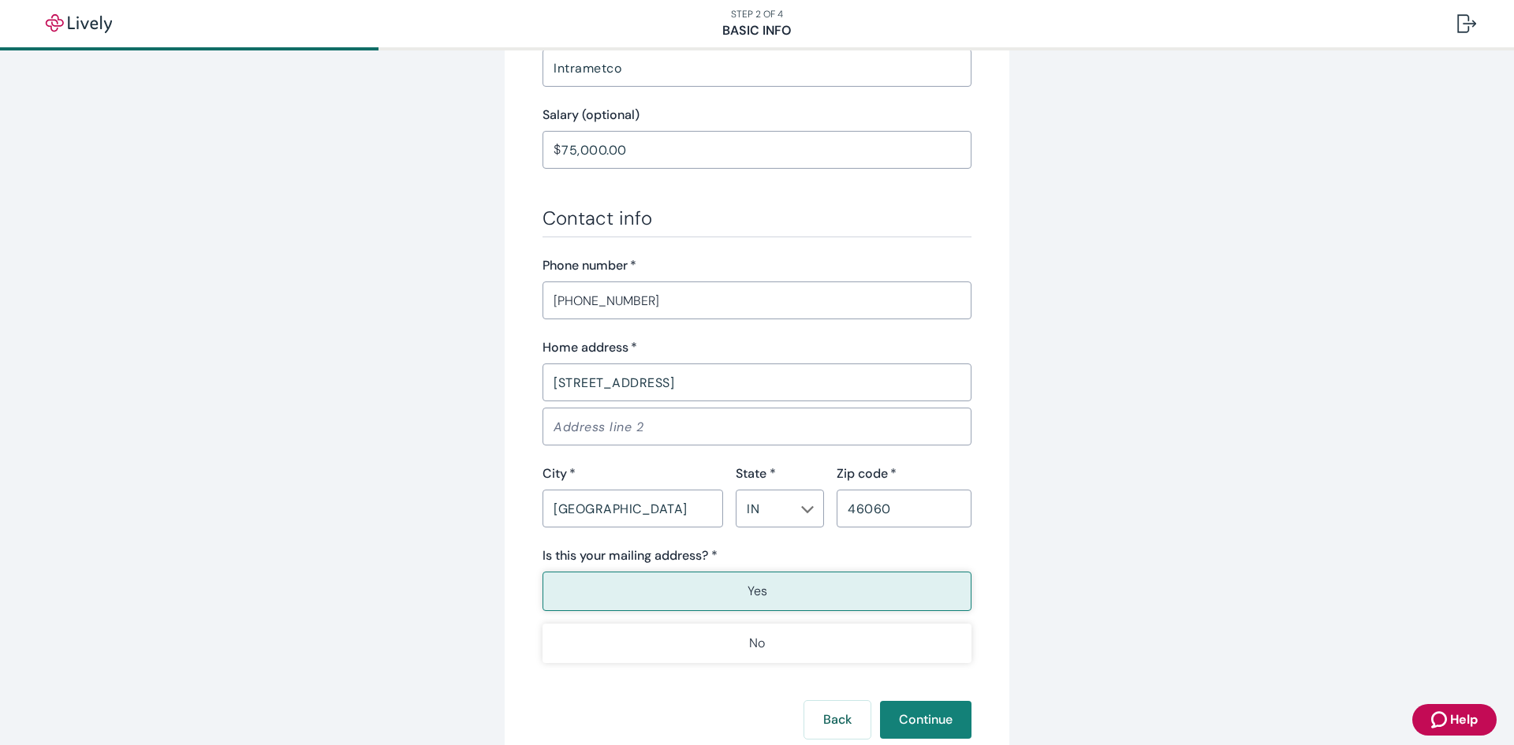
scroll to position [788, 0]
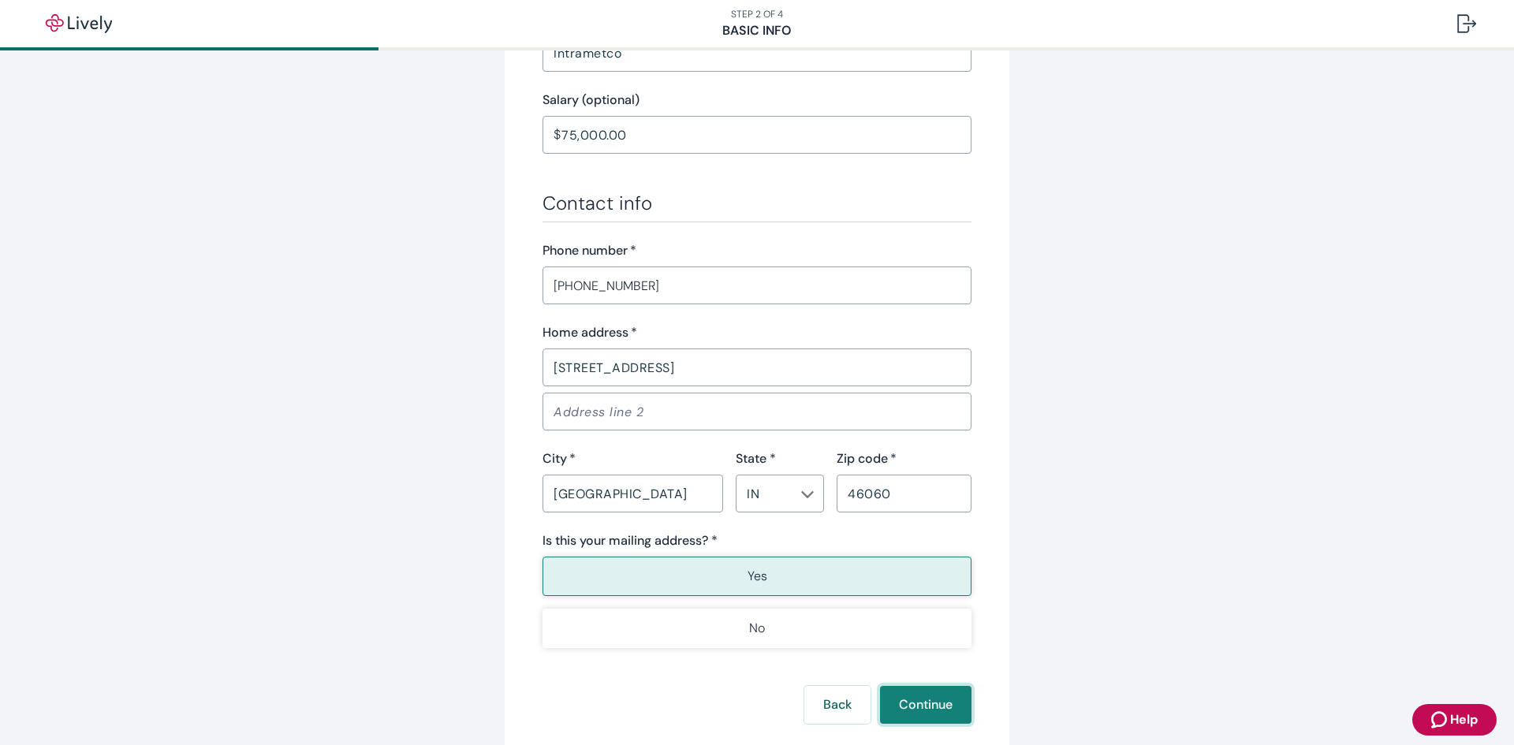
click at [807, 498] on button "Continue" at bounding box center [925, 705] width 91 height 38
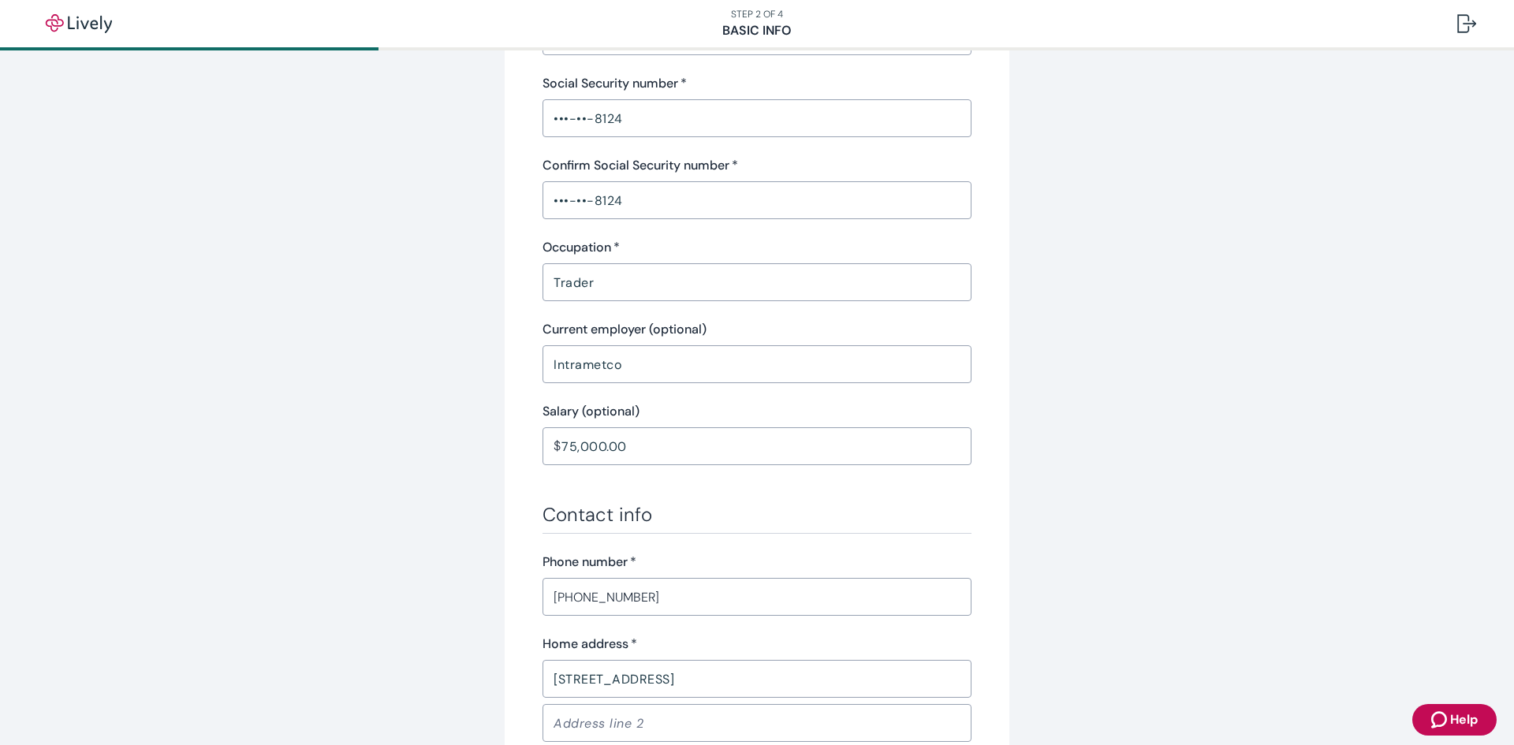
scroll to position [174, 0]
